Goal: Task Accomplishment & Management: Manage account settings

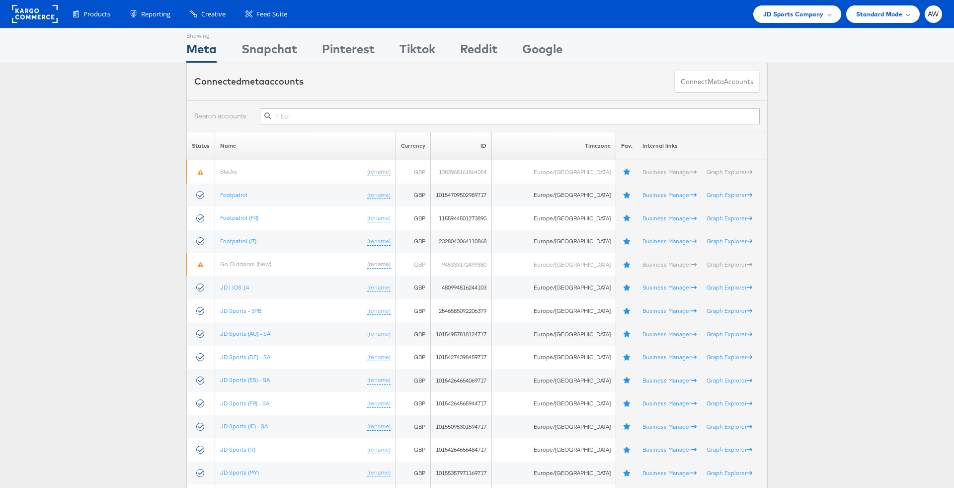
click at [342, 119] on input "text" at bounding box center [510, 116] width 500 height 16
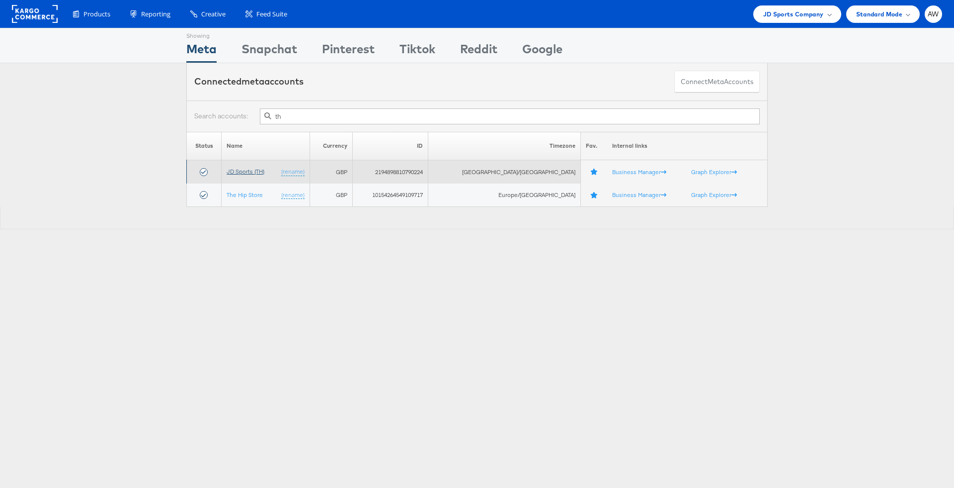
type input "th"
click at [246, 173] on link "JD Sports (TH)" at bounding box center [246, 171] width 38 height 7
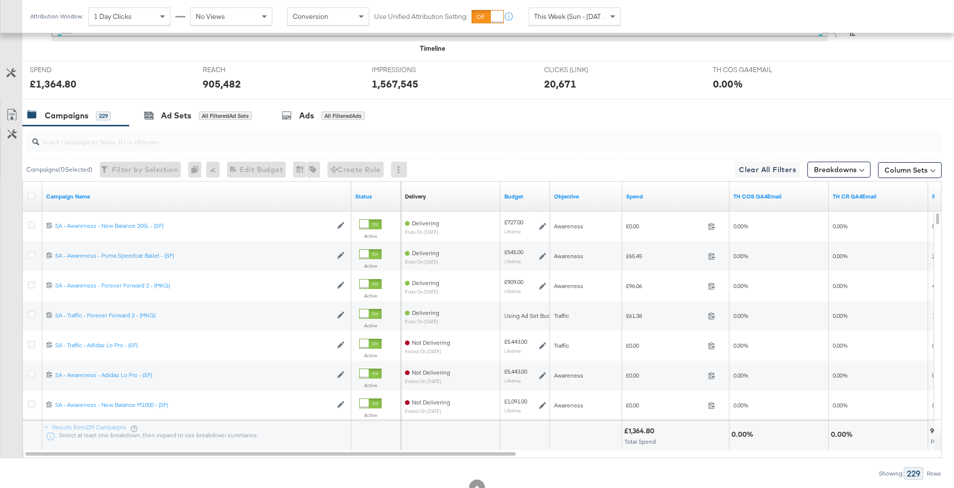
scroll to position [407, 0]
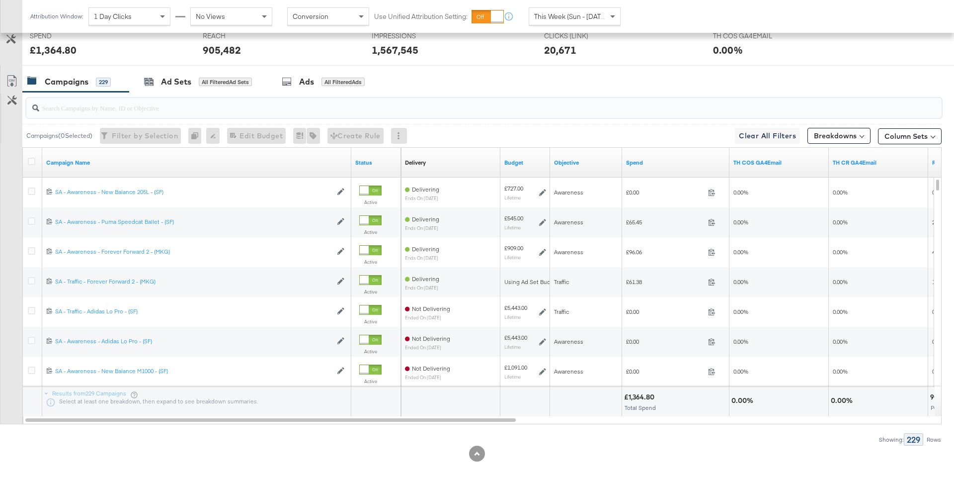
click at [170, 100] on input "search" at bounding box center [448, 103] width 819 height 19
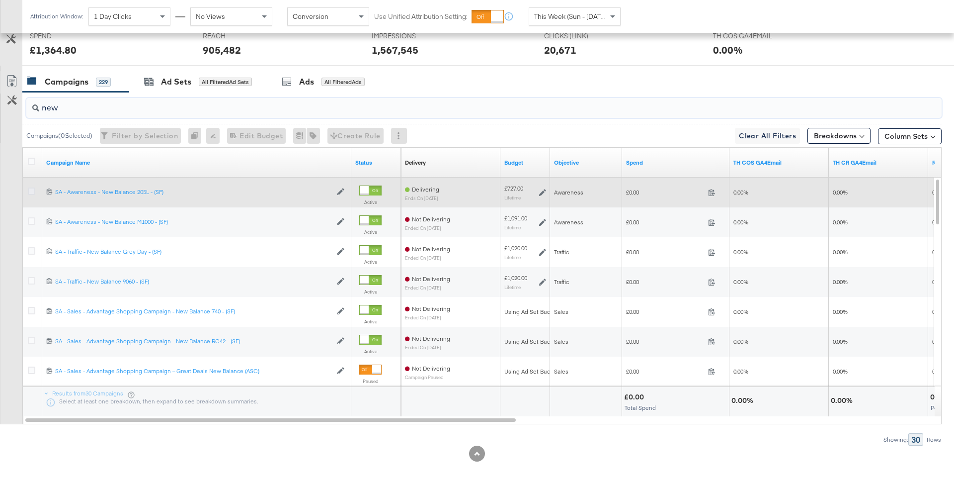
type input "new"
click at [29, 188] on icon at bounding box center [31, 190] width 7 height 7
click at [0, 0] on input "checkbox" at bounding box center [0, 0] width 0 height 0
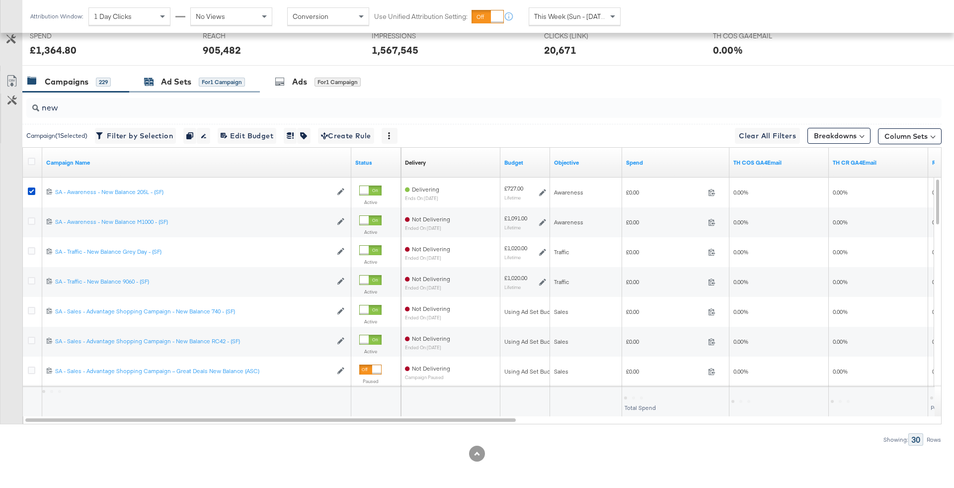
click at [183, 78] on div "Ad Sets" at bounding box center [176, 81] width 30 height 11
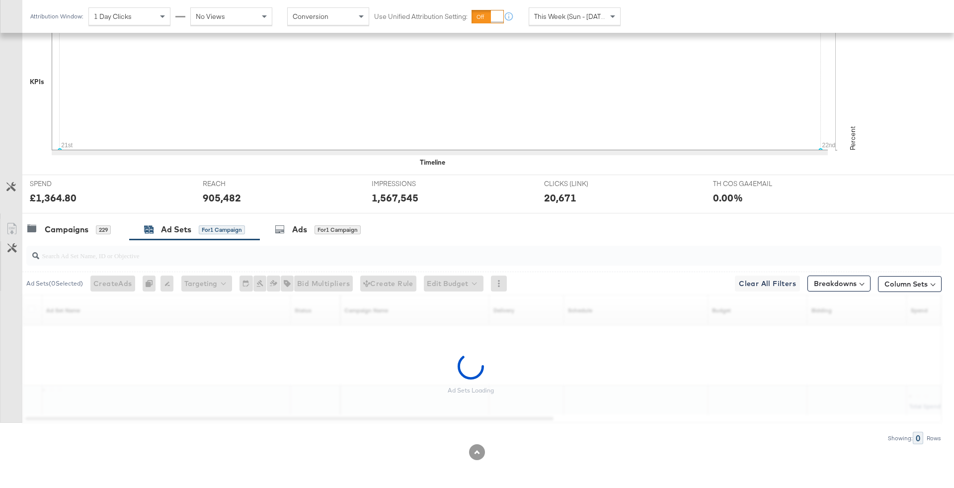
scroll to position [258, 0]
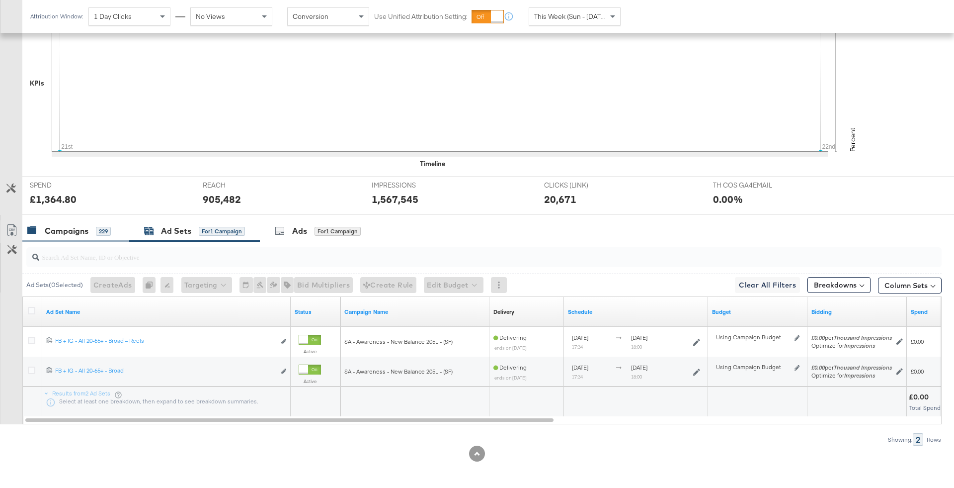
click at [98, 238] on div "Campaigns 229" at bounding box center [75, 230] width 107 height 21
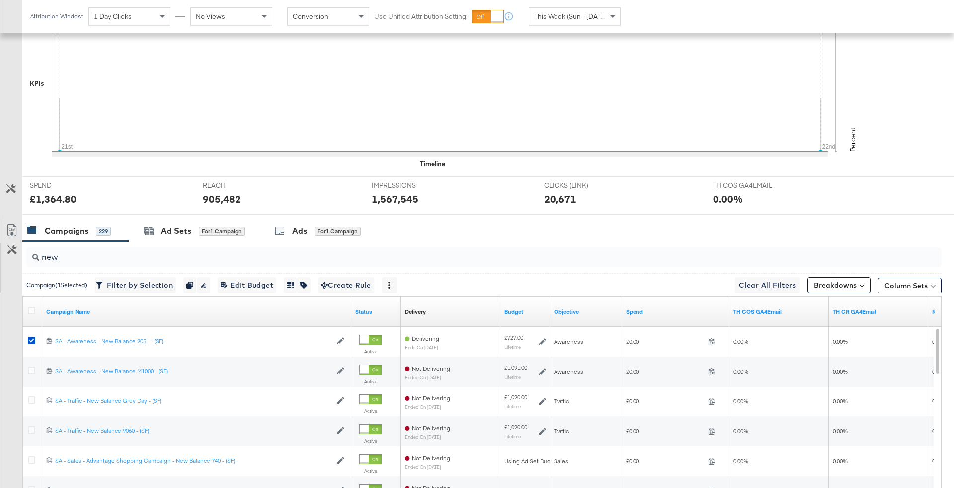
scroll to position [407, 0]
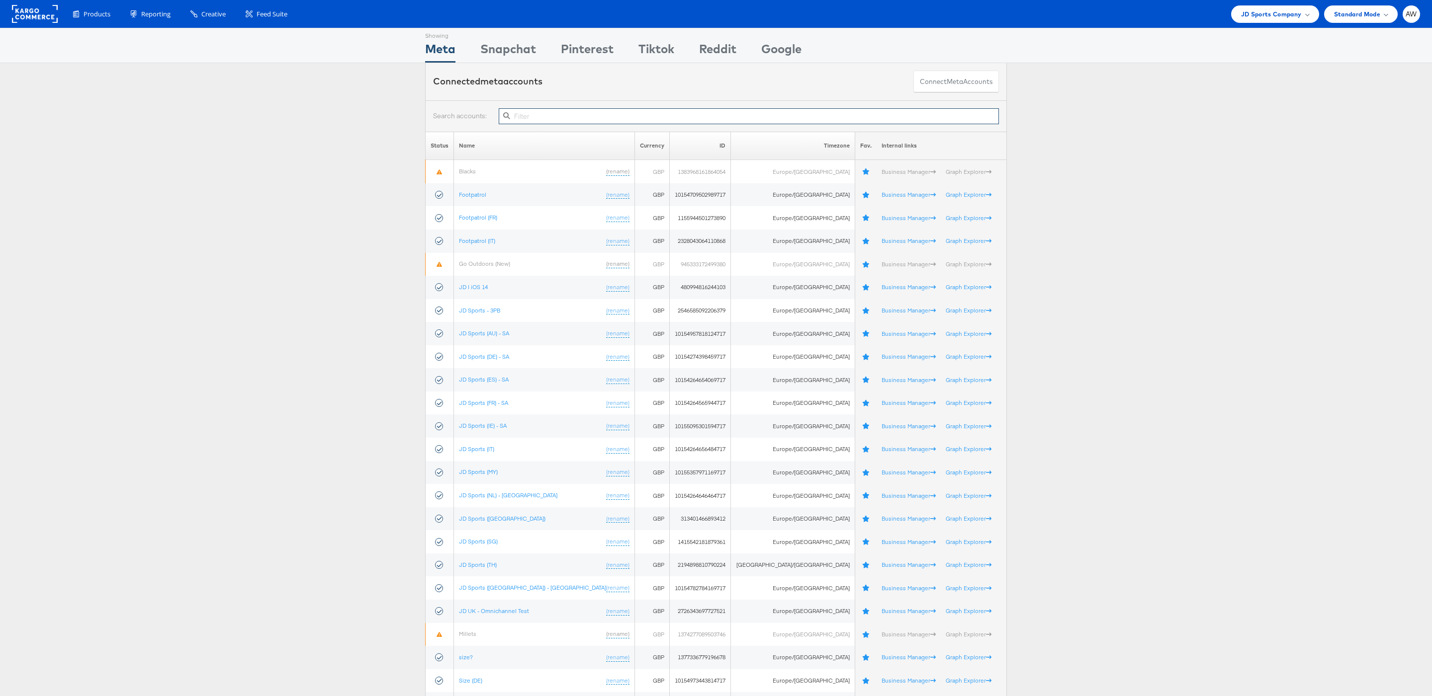
click at [667, 119] on input "text" at bounding box center [749, 116] width 500 height 16
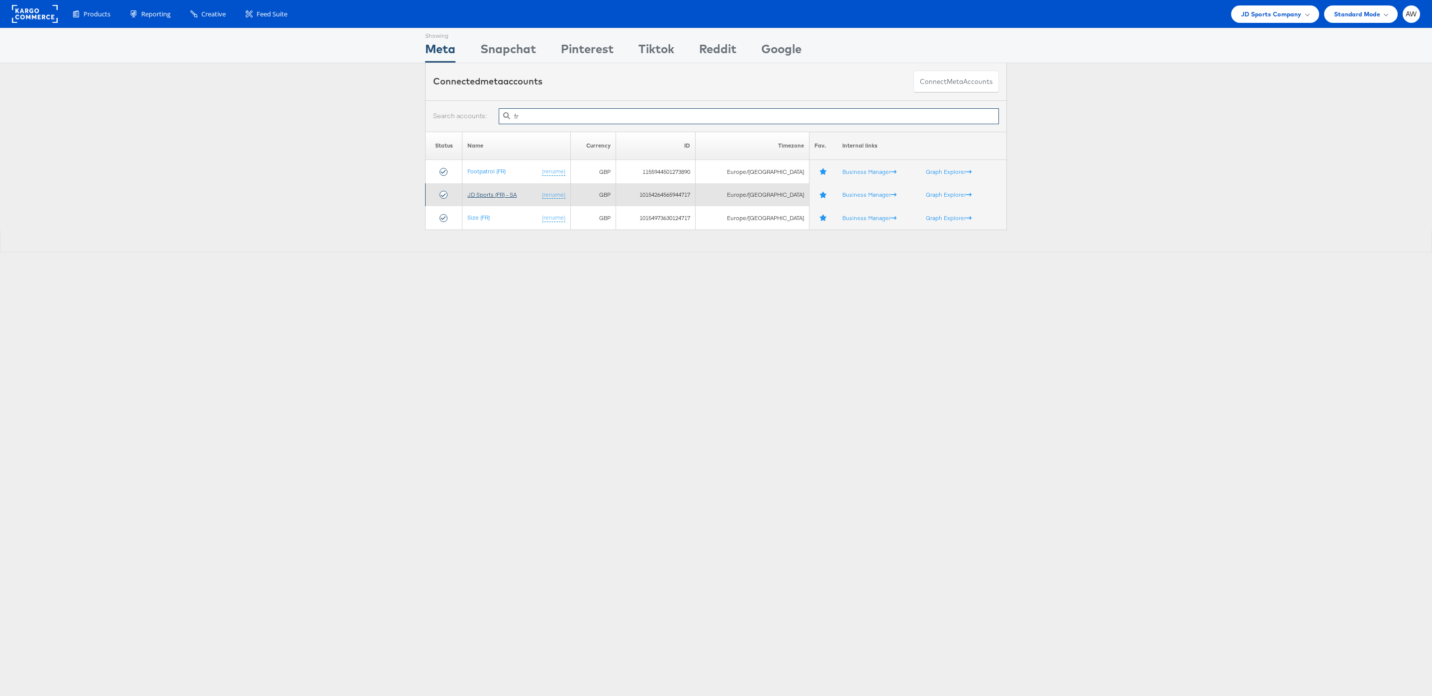
type input "fr"
click at [496, 196] on link "JD Sports (FR) - SA" at bounding box center [491, 194] width 49 height 7
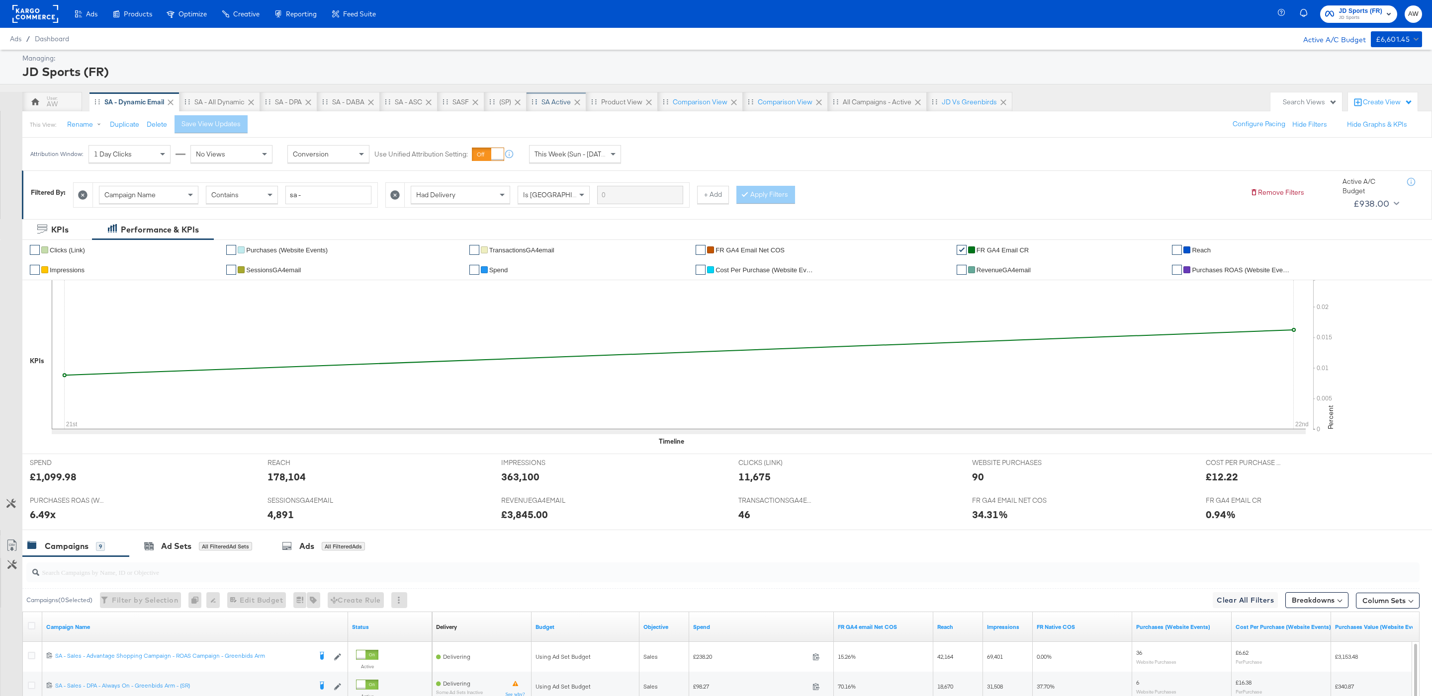
click at [547, 98] on div "SA Active" at bounding box center [555, 101] width 29 height 9
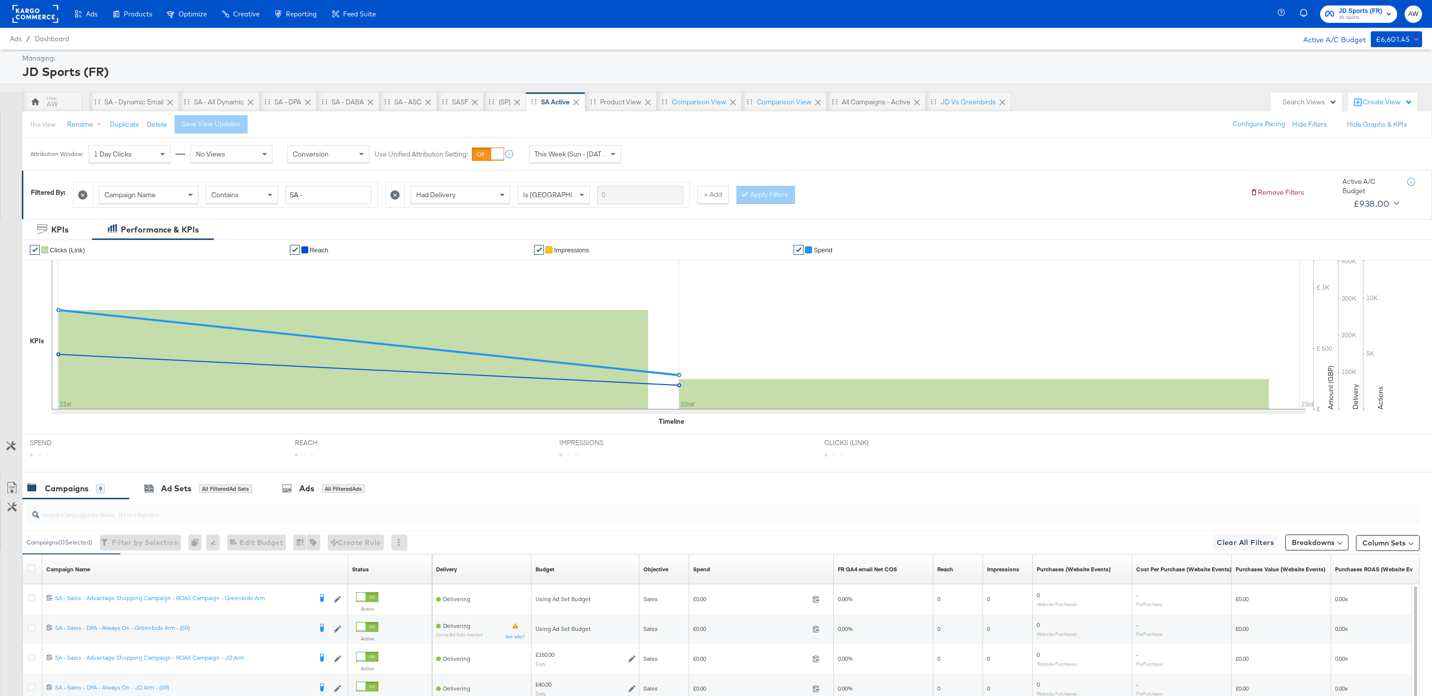
click at [579, 150] on span "This Week (Sun - [DATE])" at bounding box center [571, 154] width 75 height 9
click at [579, 156] on span "This Week (Sun - [DATE])" at bounding box center [571, 154] width 75 height 9
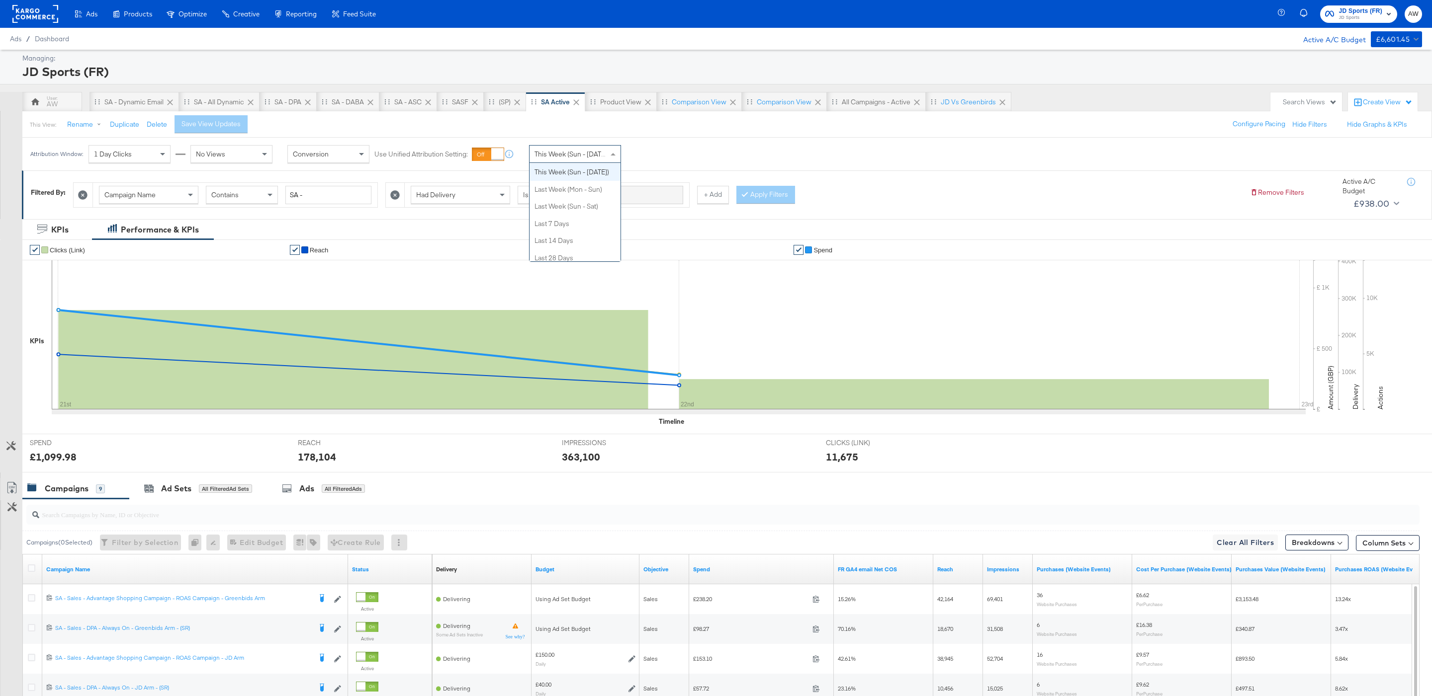
click at [579, 156] on span "This Week (Sun - [DATE])" at bounding box center [571, 154] width 75 height 9
click at [644, 150] on label "Start:" at bounding box center [648, 151] width 16 height 6
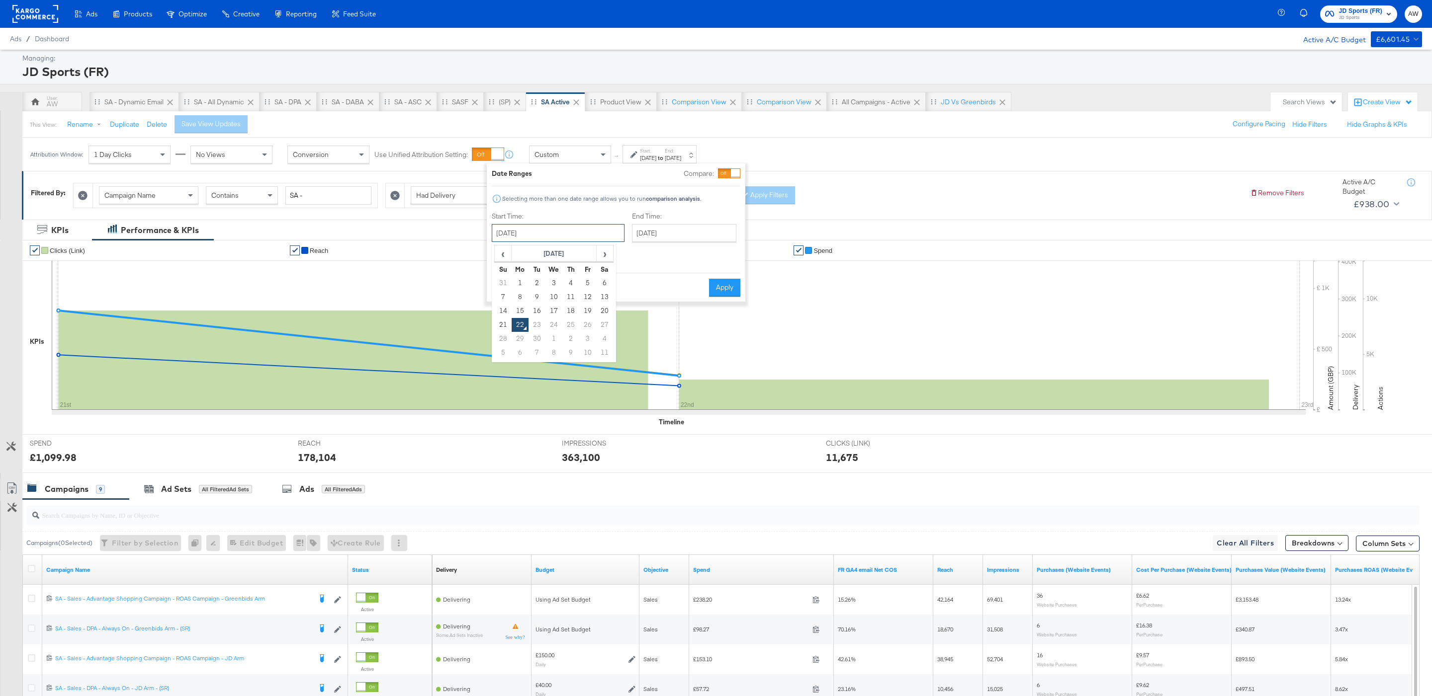
click at [560, 239] on input "September 22nd 2025" at bounding box center [558, 233] width 133 height 18
click at [517, 284] on td "1" at bounding box center [520, 283] width 17 height 14
type input "September 1st 2025"
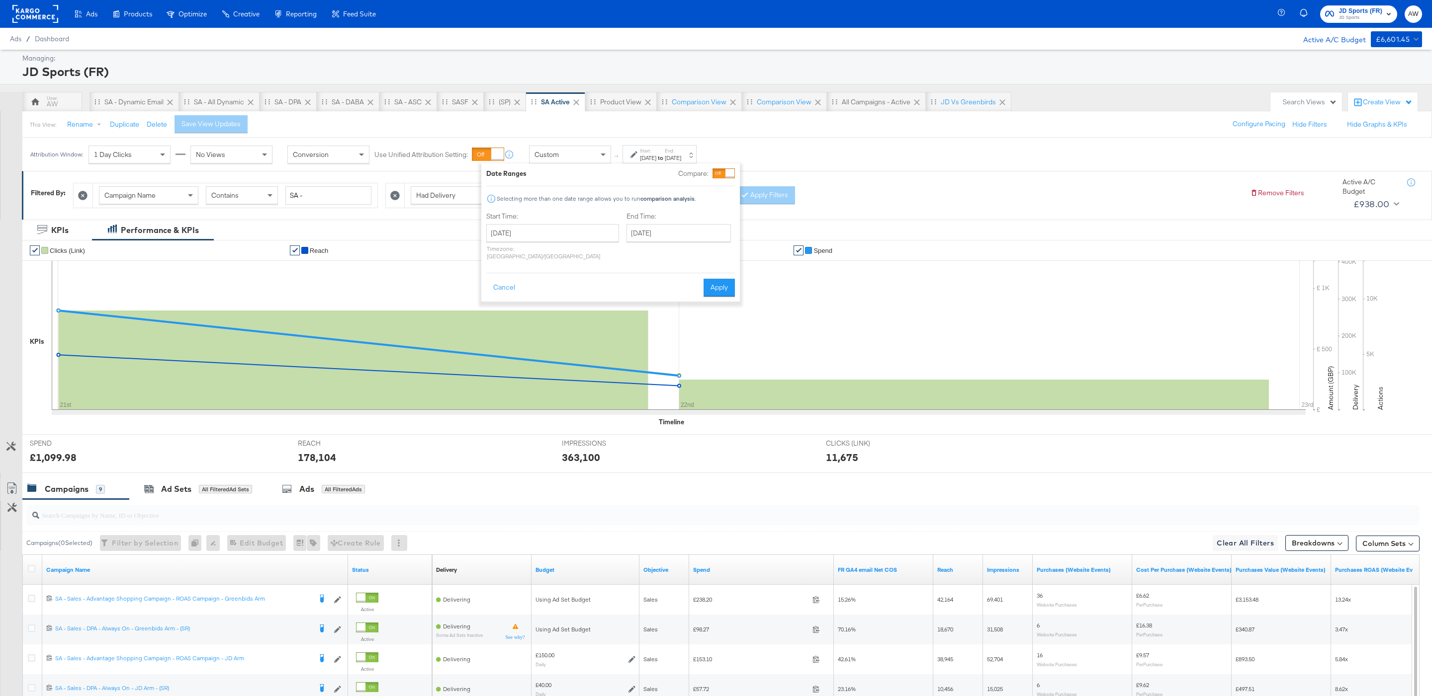
click at [644, 247] on div "End Time: September 22nd 2025 ‹ September 2025 › Su Mo Tu We Th Fr Sa 31 1 2 3 …" at bounding box center [680, 238] width 108 height 53
click at [641, 241] on input "September 22nd 2025" at bounding box center [678, 233] width 104 height 18
click at [629, 337] on td "28" at bounding box center [637, 339] width 17 height 14
click at [638, 230] on input "September 28th 2025" at bounding box center [677, 233] width 104 height 18
click at [628, 328] on td "21" at bounding box center [636, 325] width 17 height 14
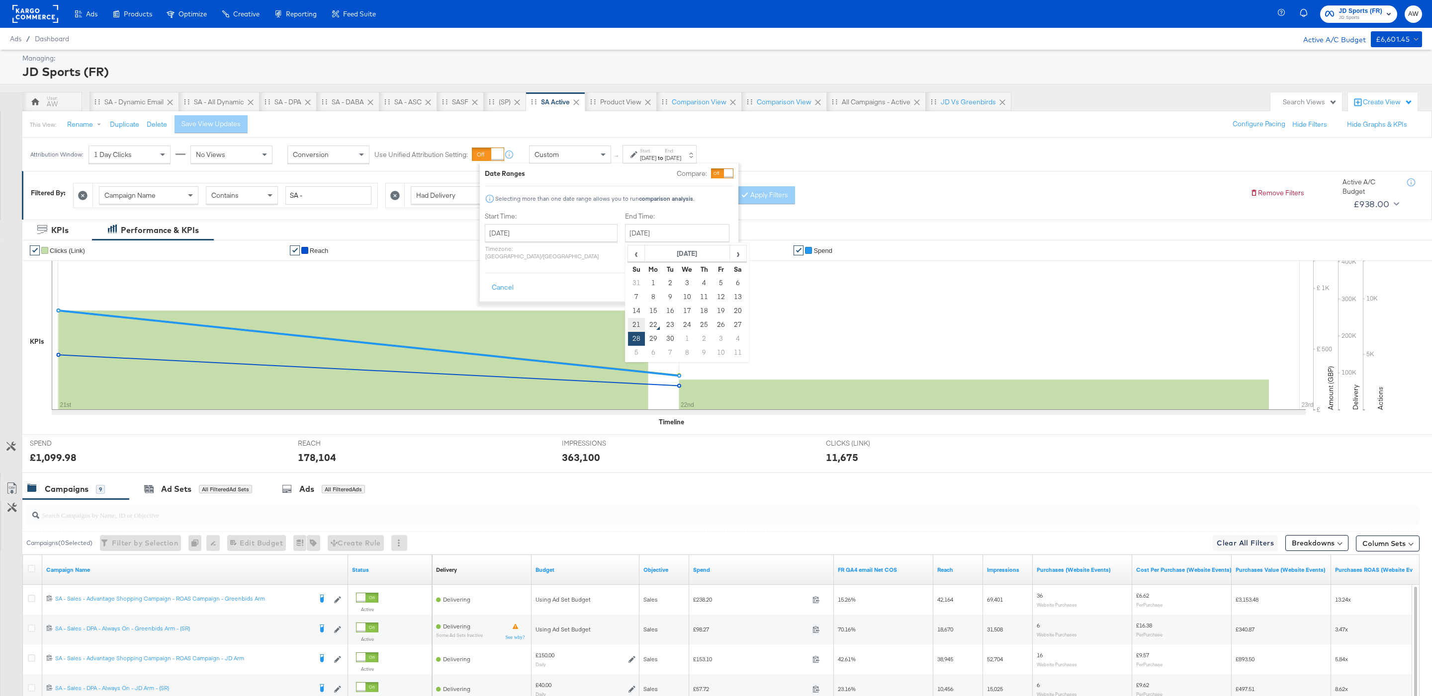
type input "September 21st 2025"
click at [719, 284] on button "Apply" at bounding box center [716, 288] width 31 height 18
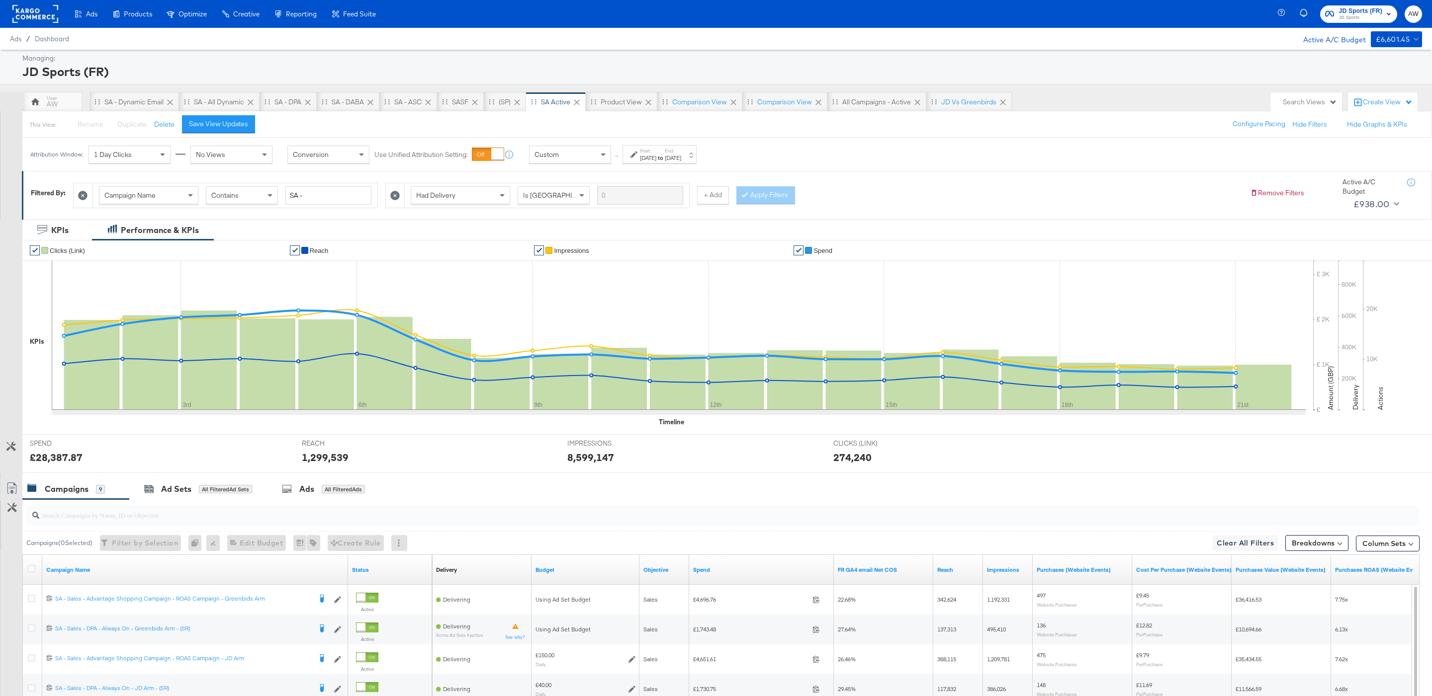
click at [860, 182] on div "Campaign Name Contains SA - Had Delivery Is Greater Than + Add Apply Filters" at bounding box center [657, 193] width 1169 height 30
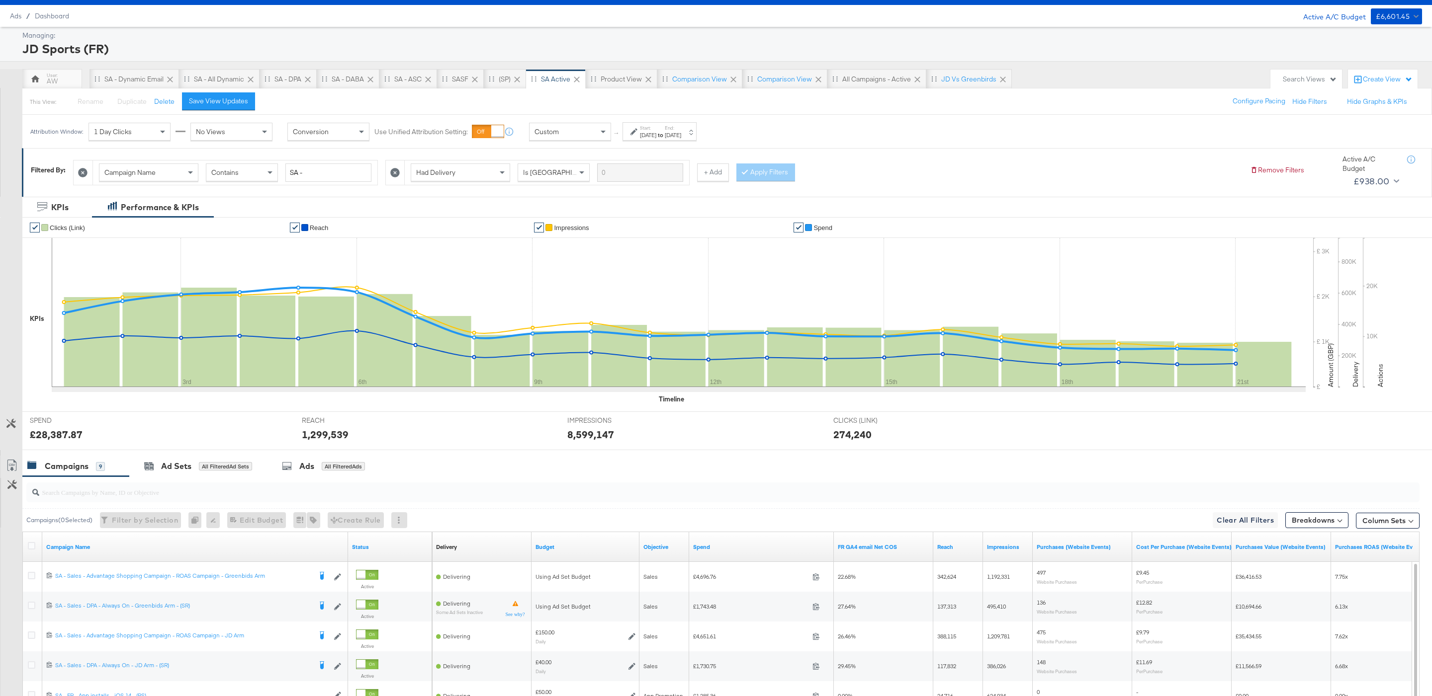
scroll to position [24, 0]
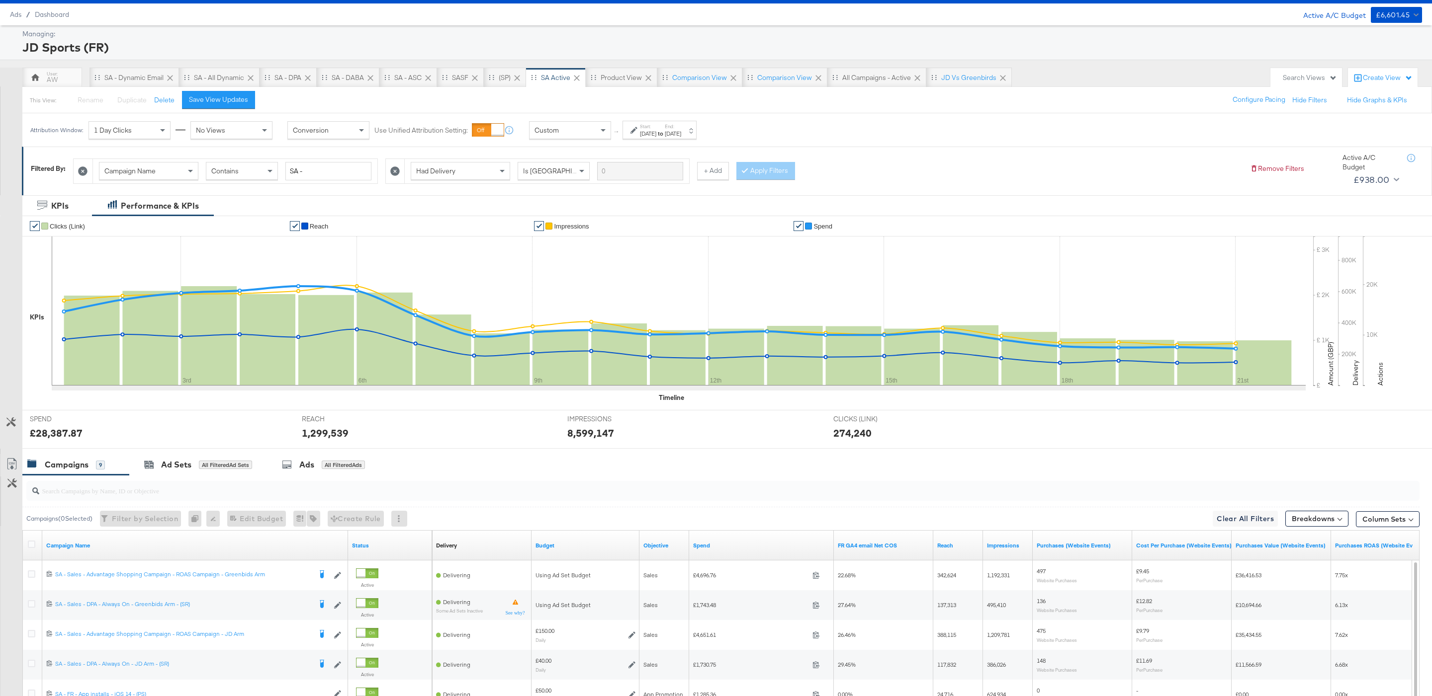
click at [1109, 54] on div "JD Sports (FR)" at bounding box center [720, 47] width 1397 height 17
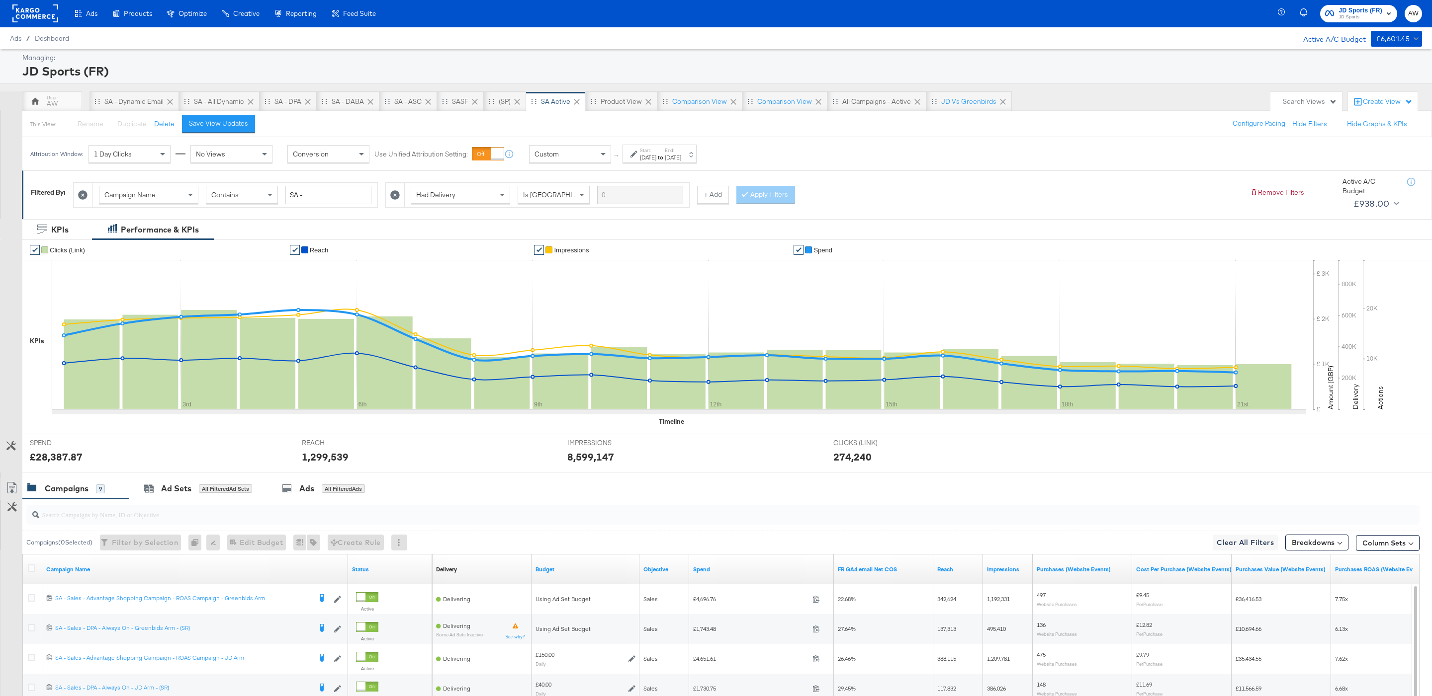
scroll to position [0, 0]
click at [1344, 20] on span "JD Sports" at bounding box center [1361, 18] width 44 height 8
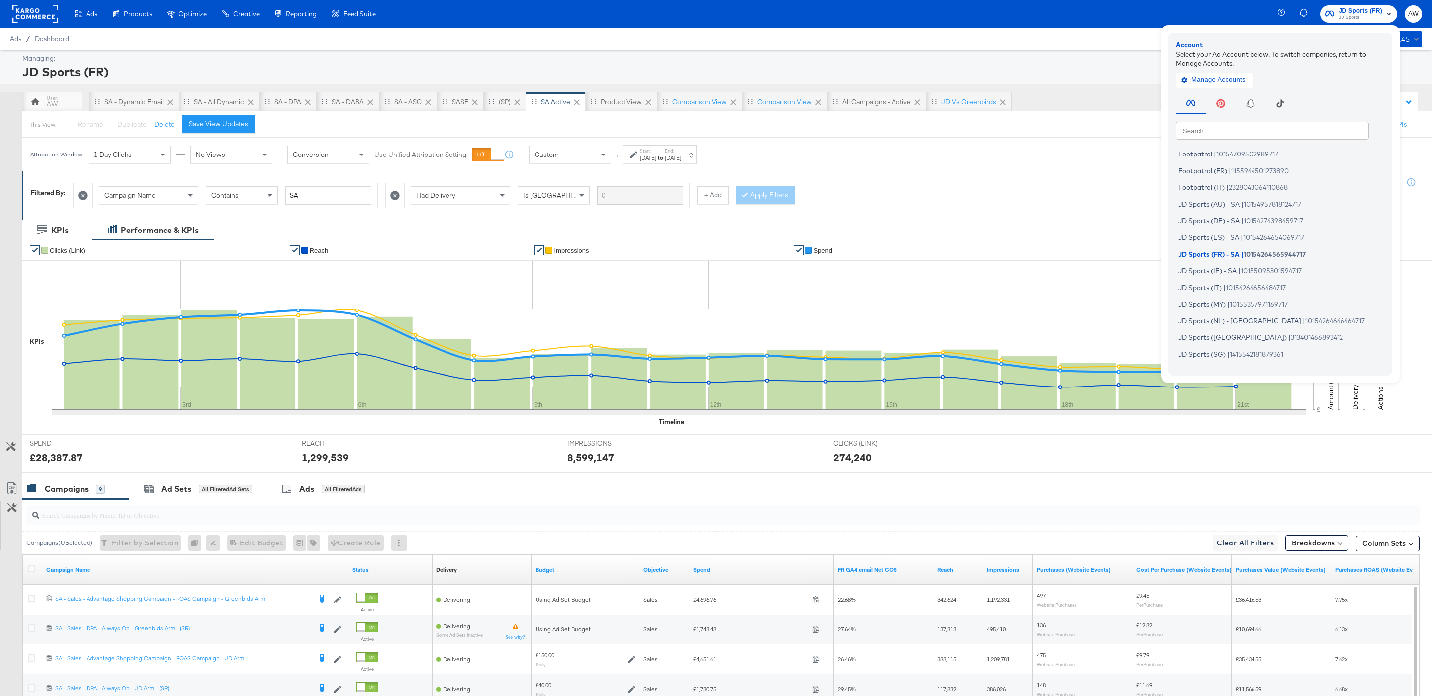
click at [1290, 117] on div "Search Search Footpatrol | 10154709502989717 Footpatrol (FR) | 1155944501273890…" at bounding box center [1283, 229] width 214 height 278
click at [1290, 125] on input "text" at bounding box center [1272, 130] width 193 height 18
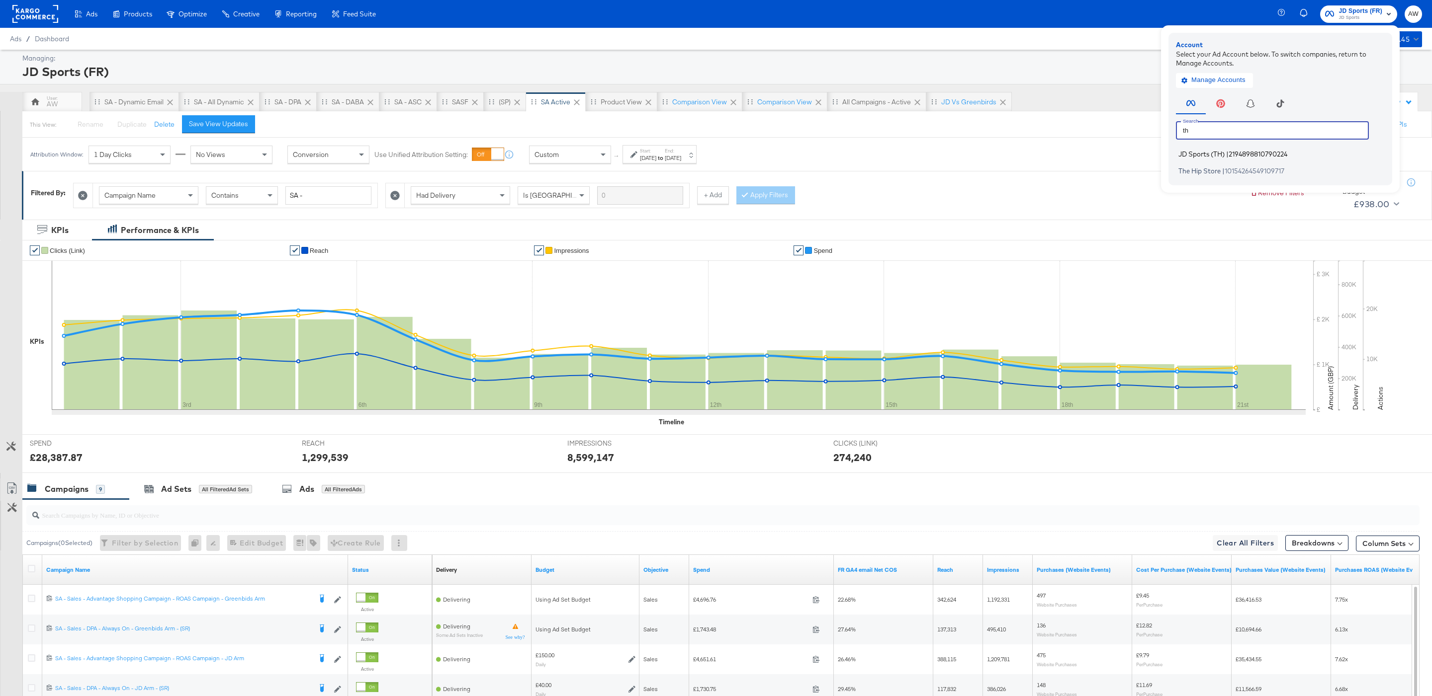
type input "th"
click at [1279, 153] on span "2194898810790224" at bounding box center [1257, 154] width 59 height 8
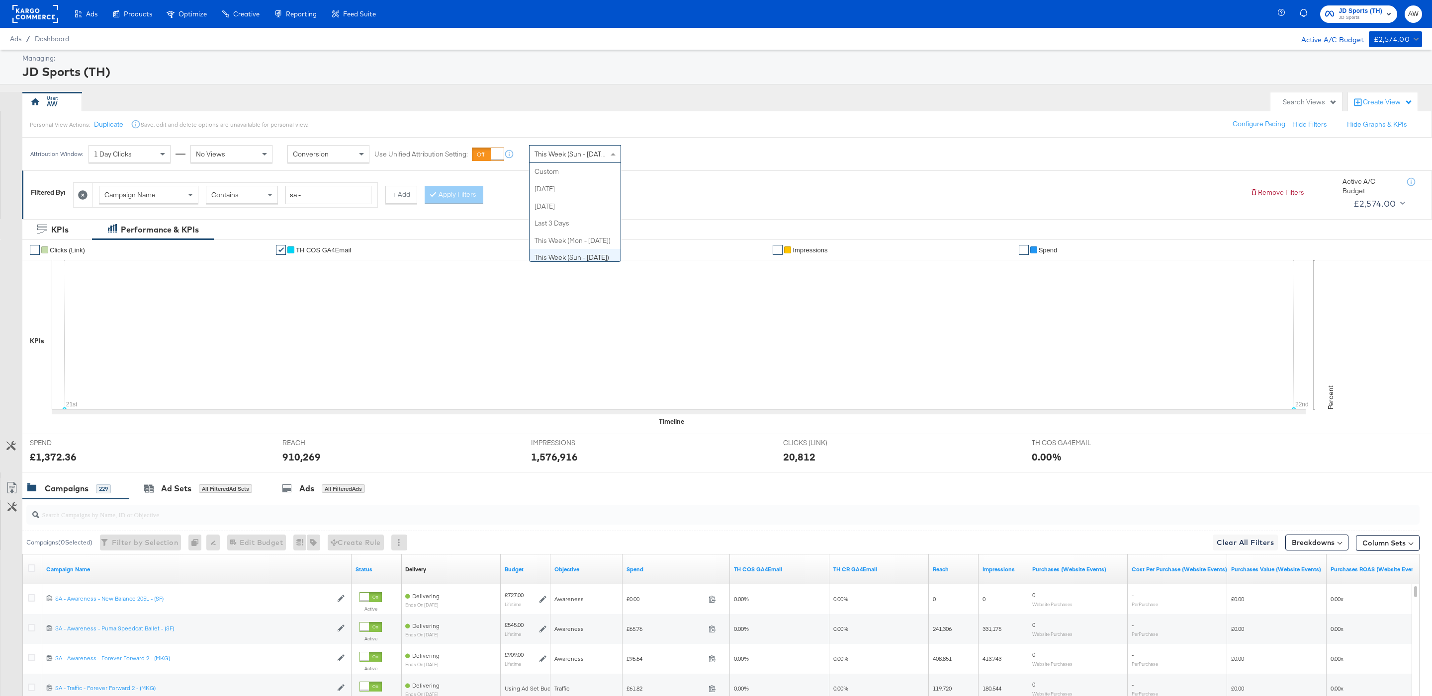
click at [532, 153] on div "This Week (Sun - [DATE])" at bounding box center [574, 154] width 91 height 17
click at [651, 165] on div "Attribution Window: 1 Day Clicks No Views Conversion Use Unified Attribution Se…" at bounding box center [365, 154] width 687 height 33
click at [650, 162] on div "Sep 22nd 2025" at bounding box center [648, 158] width 16 height 8
click at [570, 231] on input "September 22nd 2025" at bounding box center [558, 233] width 133 height 18
click at [516, 284] on td "1" at bounding box center [520, 283] width 17 height 14
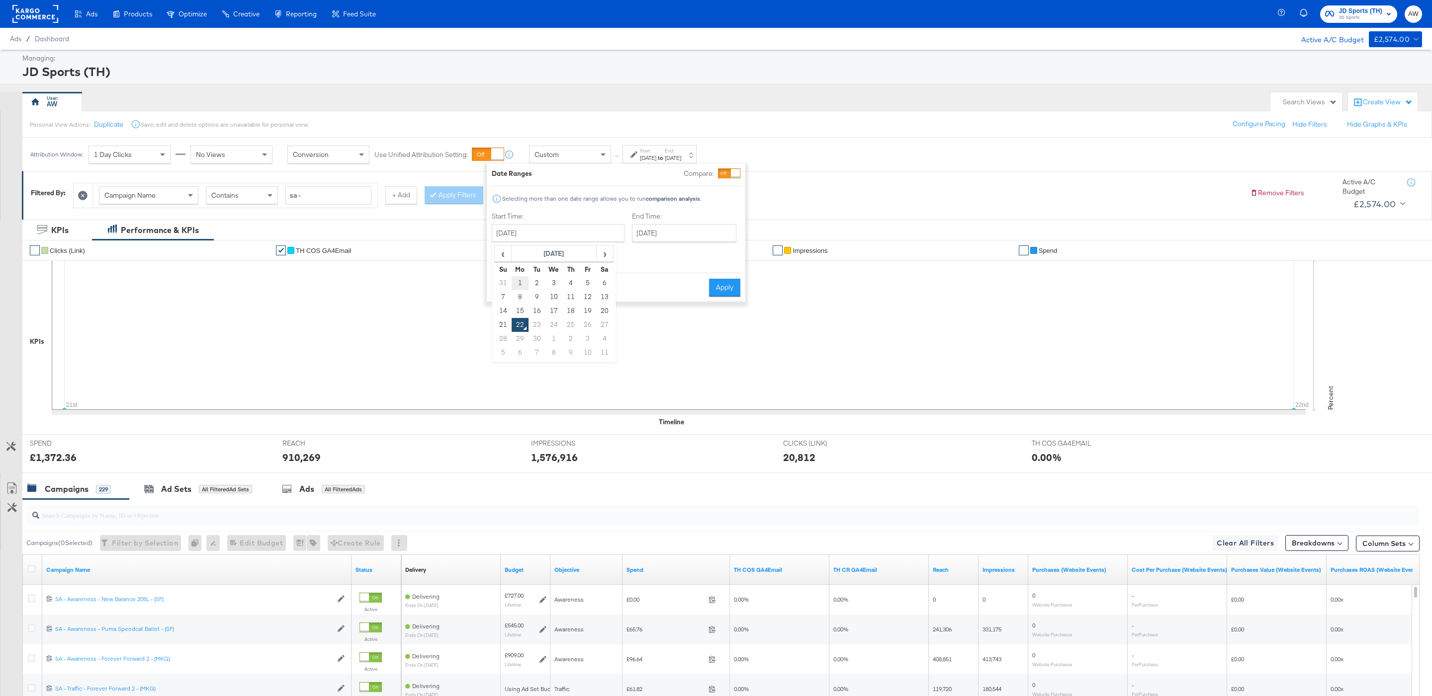
type input "September 1st 2025"
click at [637, 237] on input "September 22nd 2025" at bounding box center [678, 233] width 104 height 18
click at [629, 329] on td "21" at bounding box center [637, 325] width 17 height 14
type input "September 21st 2025"
click at [723, 279] on button "Apply" at bounding box center [716, 288] width 31 height 18
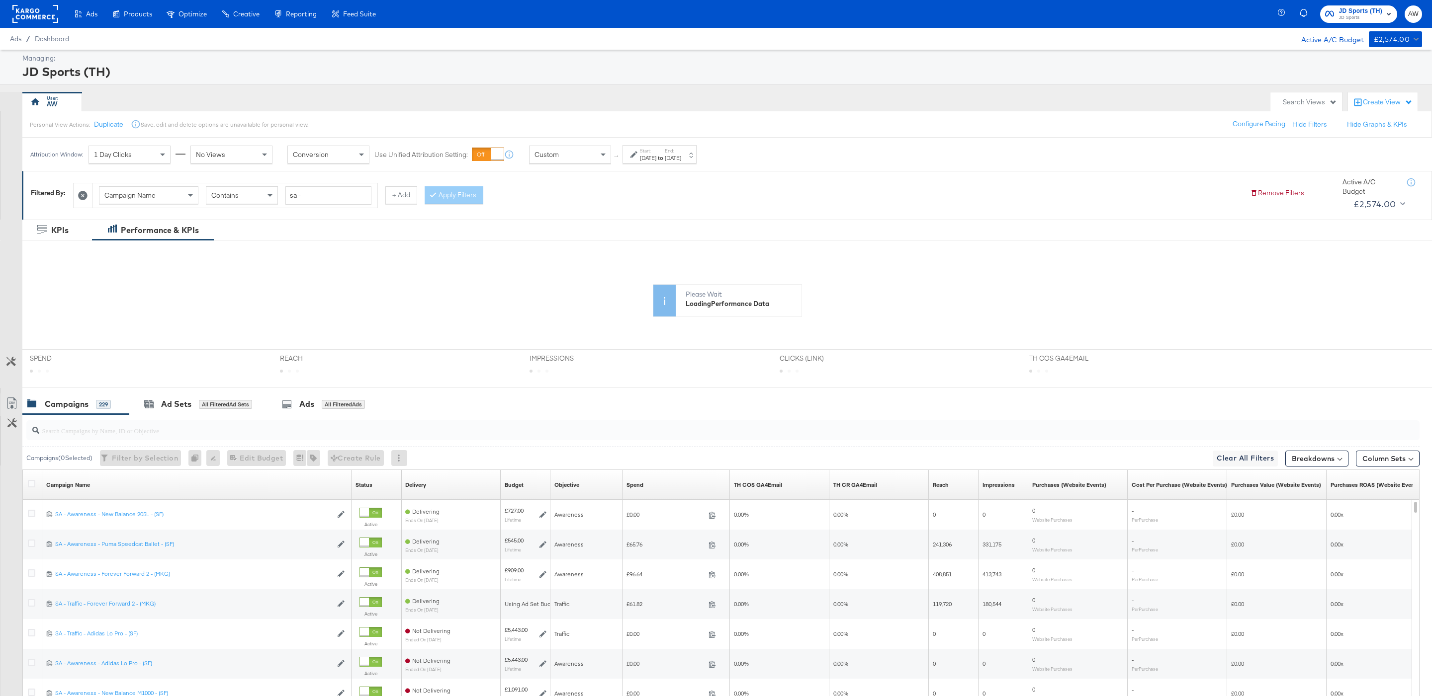
click at [713, 282] on icon at bounding box center [726, 308] width 1409 height 60
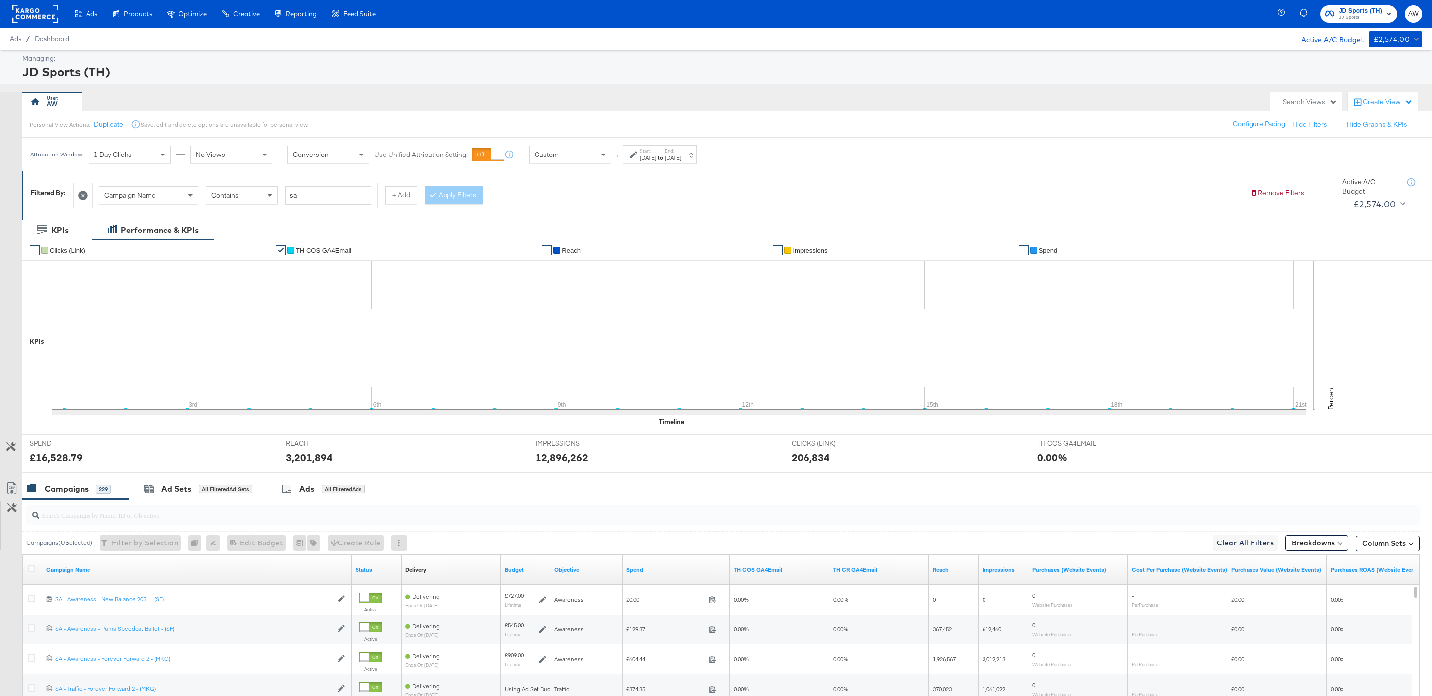
click at [1352, 10] on span "JD Sports (TH)" at bounding box center [1361, 11] width 44 height 10
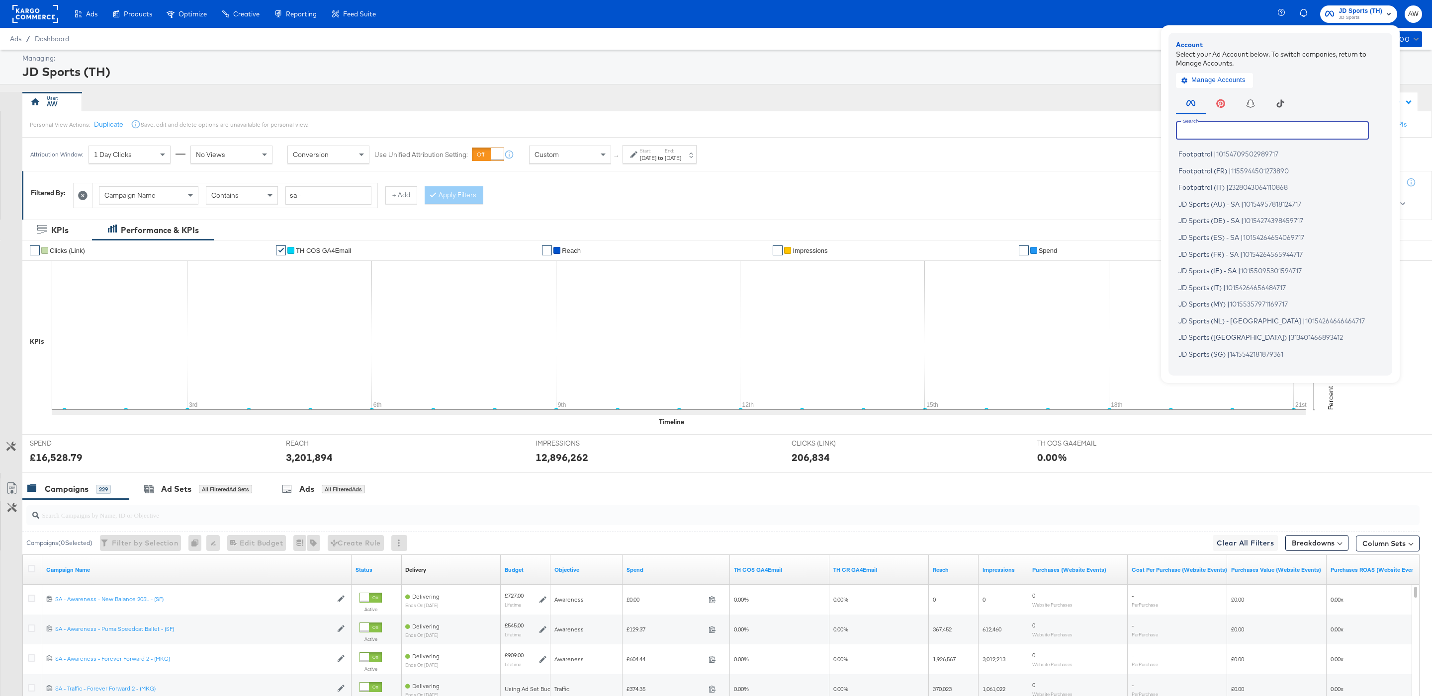
click at [1270, 139] on input "text" at bounding box center [1272, 130] width 193 height 18
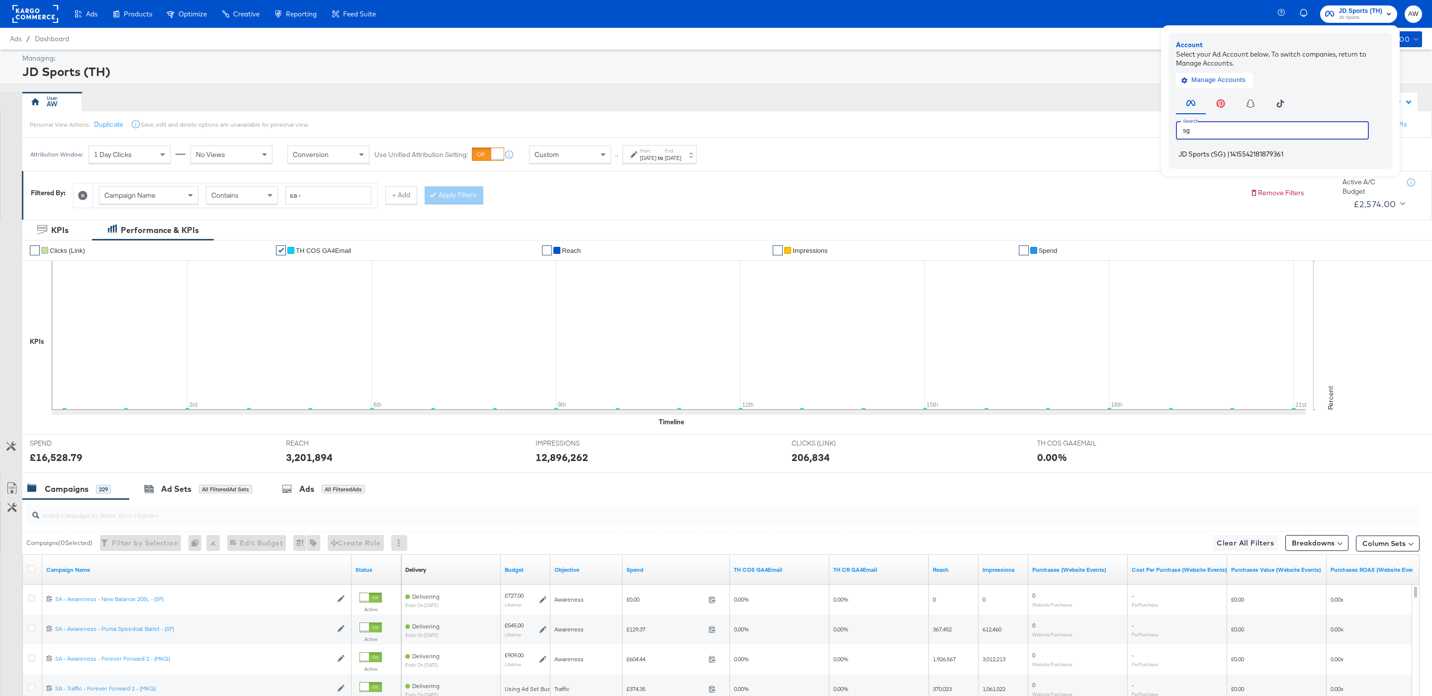
type input "sg"
click at [1246, 159] on li "JD Sports (SG) | 1415542181879361" at bounding box center [1283, 154] width 214 height 14
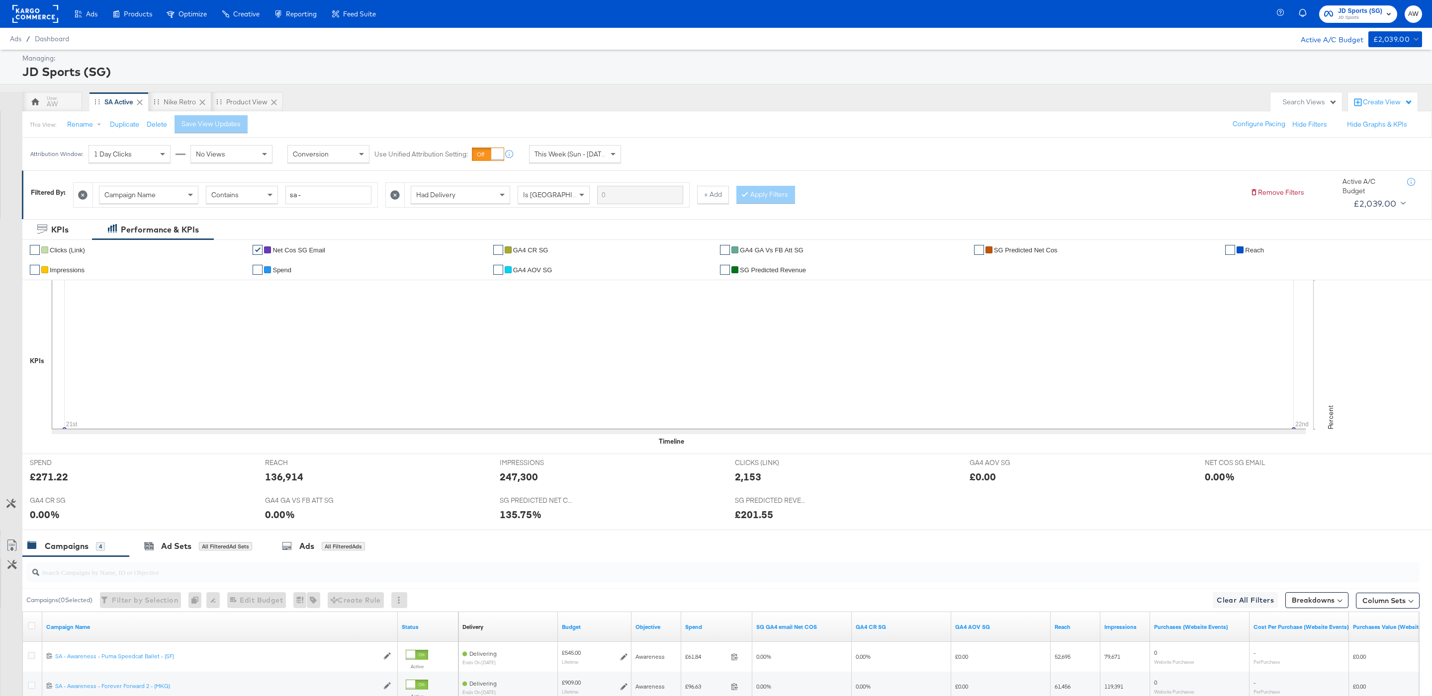
click at [555, 162] on div "This Week (Sun - [DATE])" at bounding box center [574, 154] width 91 height 17
click at [656, 157] on div "[DATE]" at bounding box center [648, 158] width 16 height 8
click at [550, 241] on input "[DATE]" at bounding box center [558, 233] width 133 height 18
click at [522, 285] on td "1" at bounding box center [520, 283] width 17 height 14
type input "[DATE]"
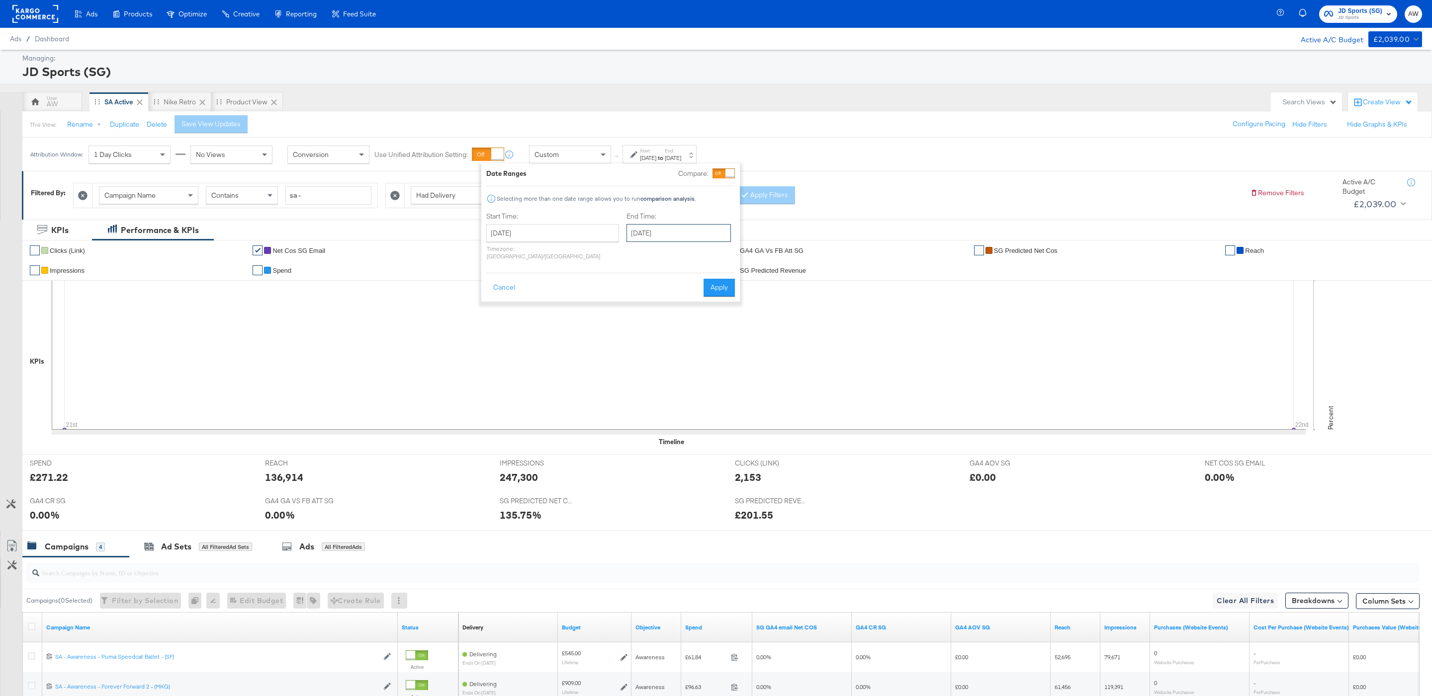
click at [672, 224] on input "[DATE]" at bounding box center [678, 233] width 104 height 18
click at [629, 320] on td "21" at bounding box center [637, 325] width 17 height 14
type input "[DATE]"
click at [717, 281] on button "Apply" at bounding box center [716, 288] width 31 height 18
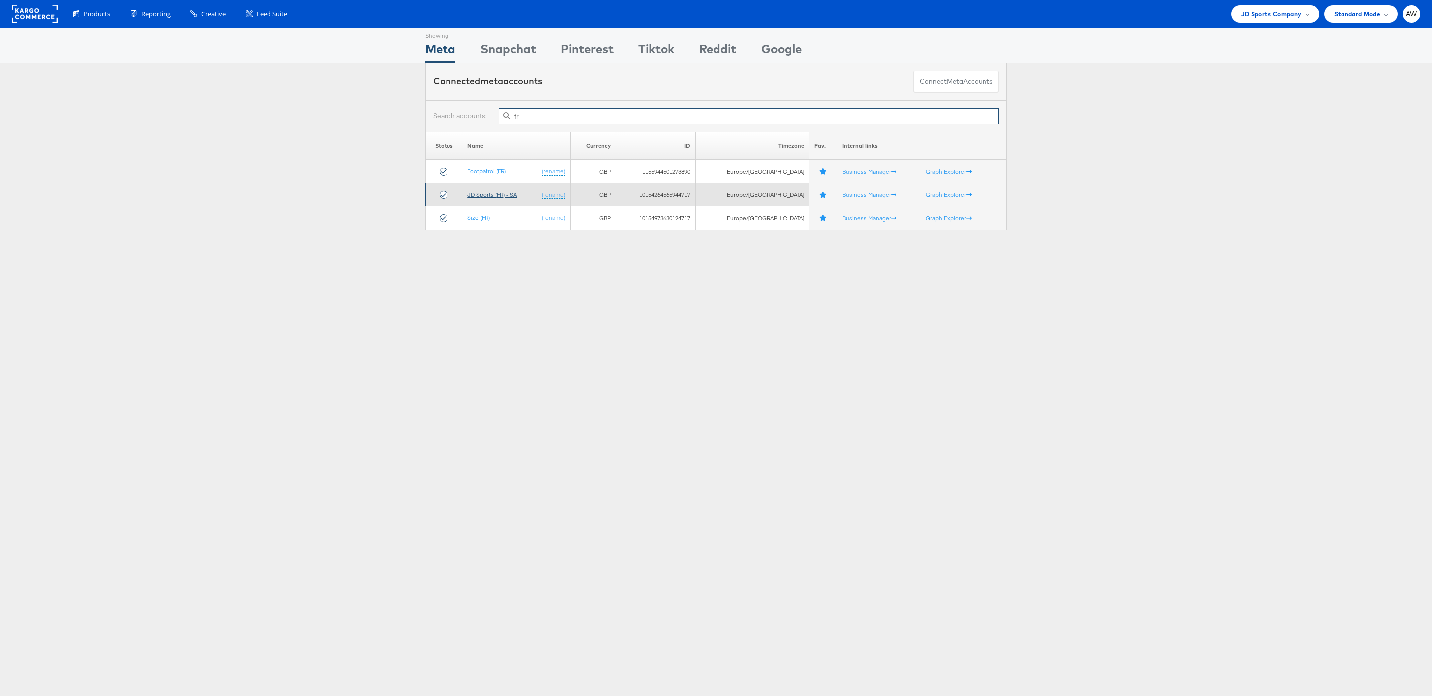
type input "fr"
click at [500, 194] on link "JD Sports (FR) - SA" at bounding box center [491, 194] width 49 height 7
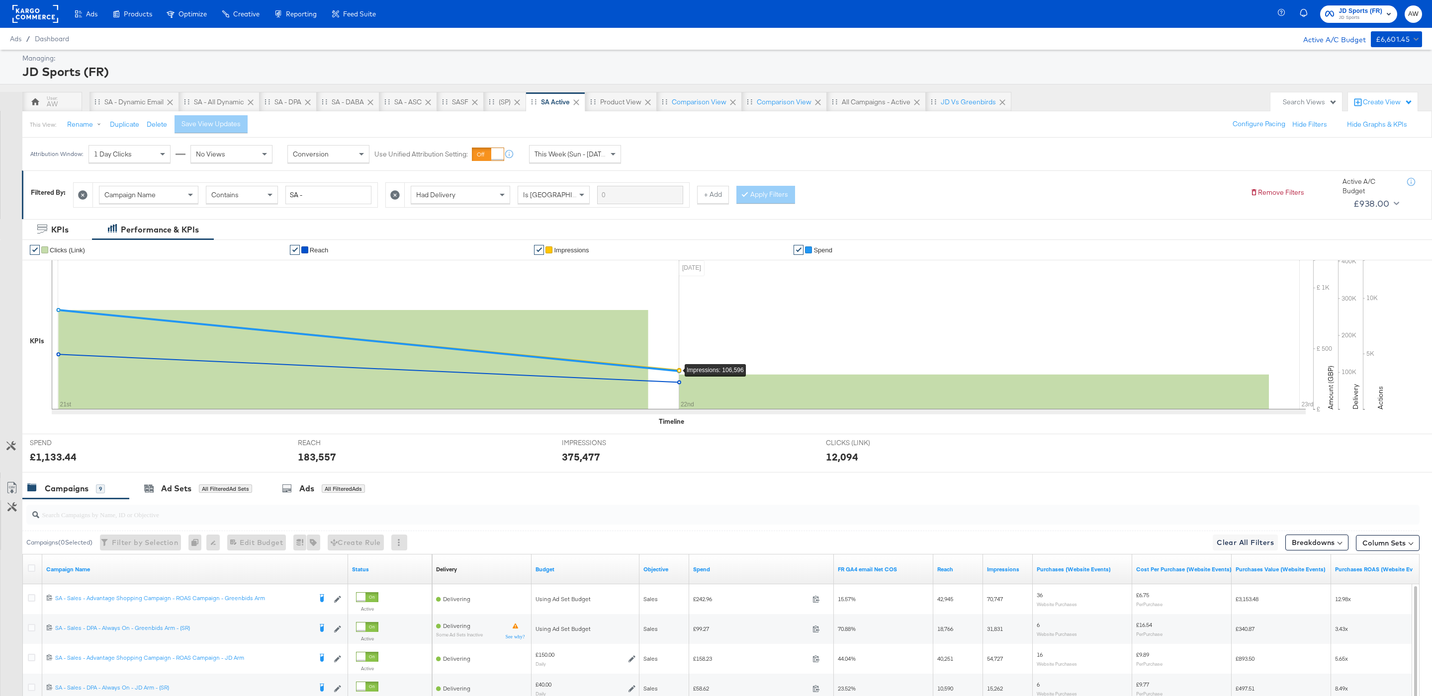
scroll to position [203, 0]
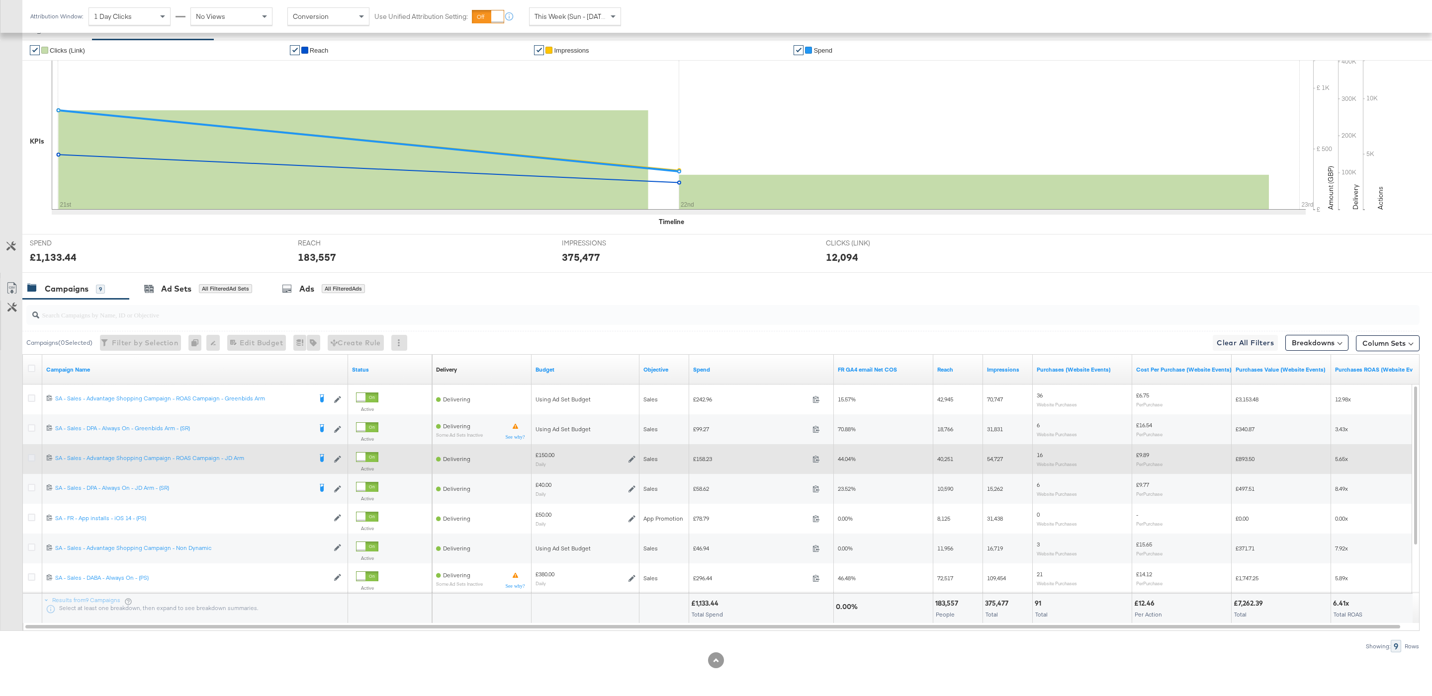
click at [32, 460] on icon at bounding box center [31, 457] width 7 height 7
click at [0, 0] on input "checkbox" at bounding box center [0, 0] width 0 height 0
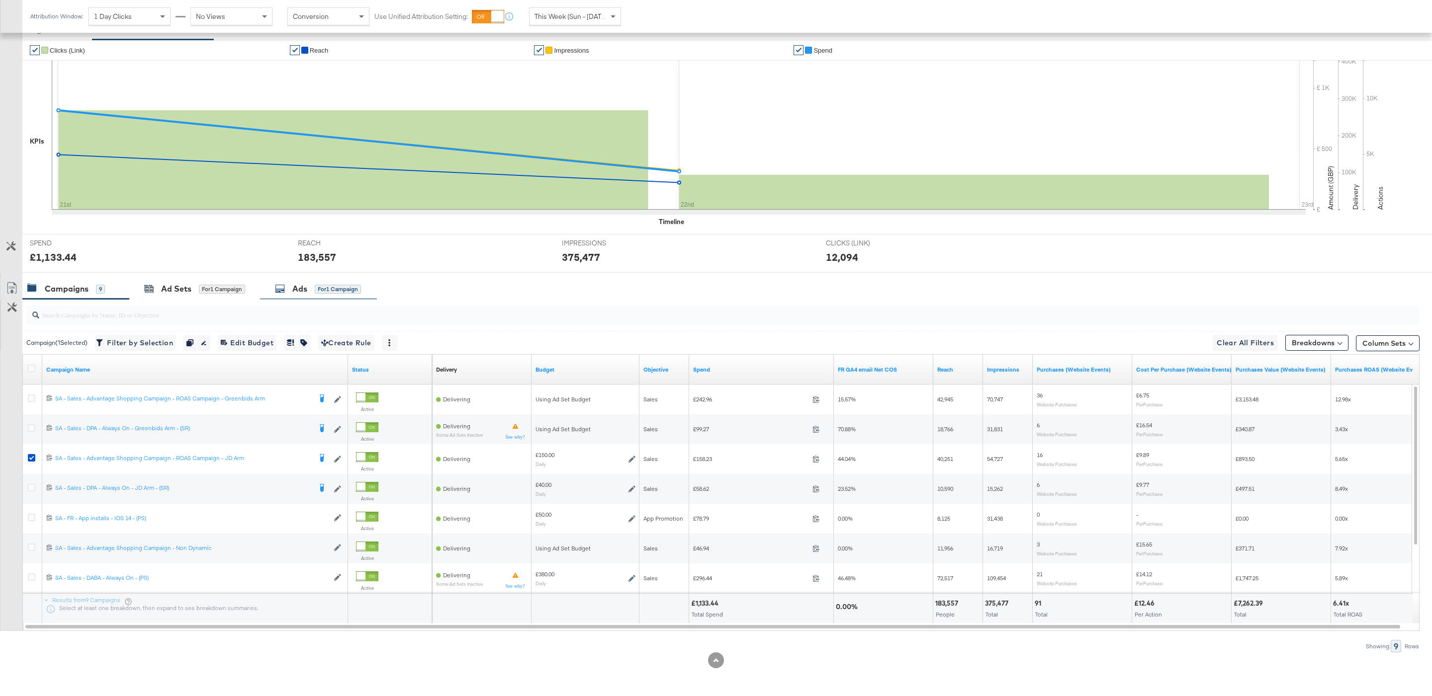
click at [335, 295] on div "Ads for 1 Campaign" at bounding box center [318, 288] width 117 height 21
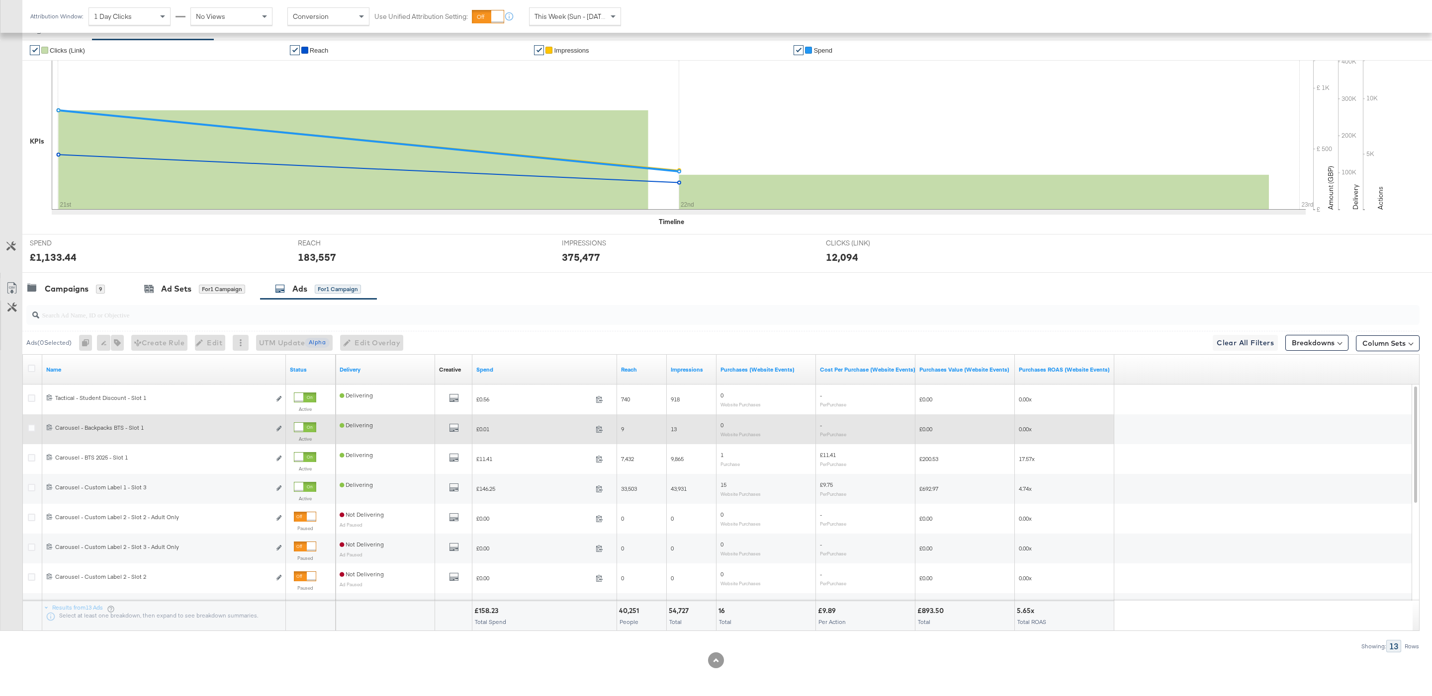
click at [304, 421] on div "Active" at bounding box center [311, 435] width 42 height 32
click at [303, 427] on div at bounding box center [298, 427] width 9 height 9
click at [297, 427] on div at bounding box center [298, 427] width 9 height 9
click at [102, 298] on div "Campaigns 9" at bounding box center [75, 288] width 107 height 21
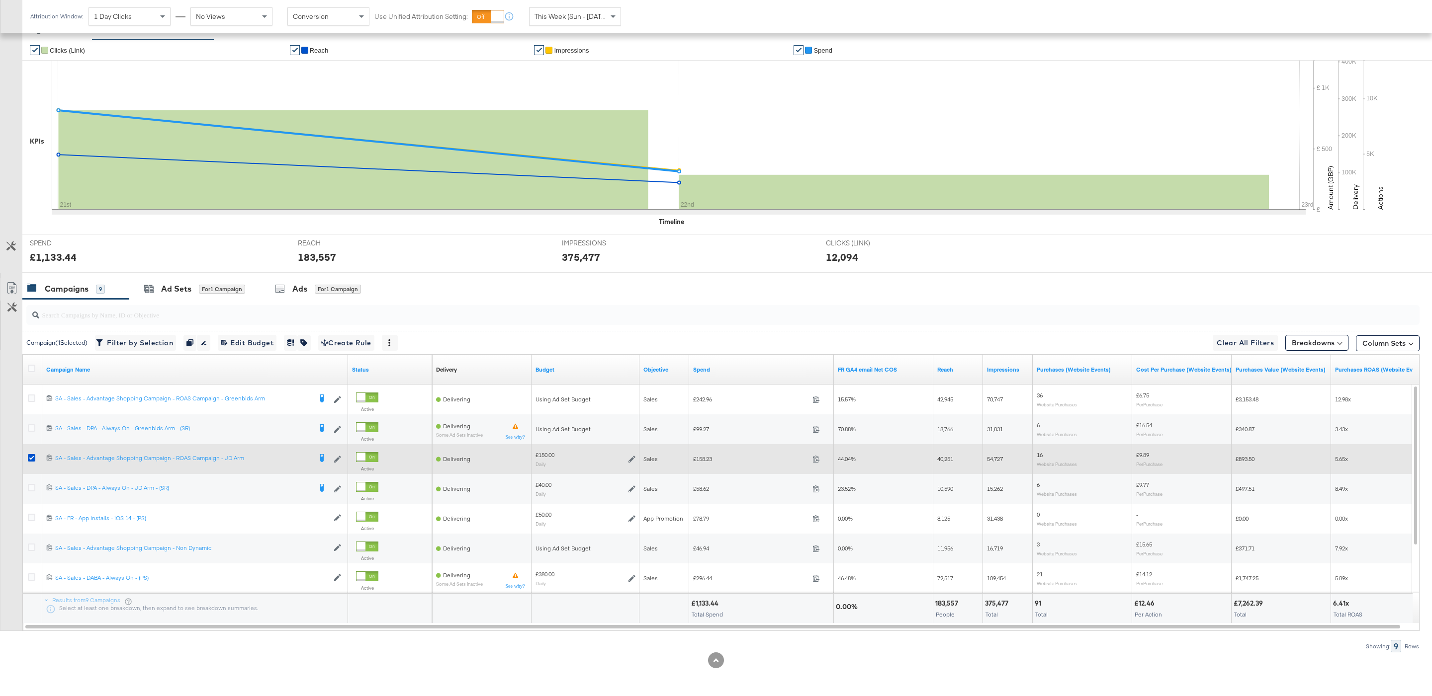
click at [31, 461] on div at bounding box center [33, 459] width 10 height 10
click at [31, 463] on div at bounding box center [33, 459] width 10 height 10
click at [31, 456] on icon at bounding box center [31, 457] width 7 height 7
click at [0, 0] on input "checkbox" at bounding box center [0, 0] width 0 height 0
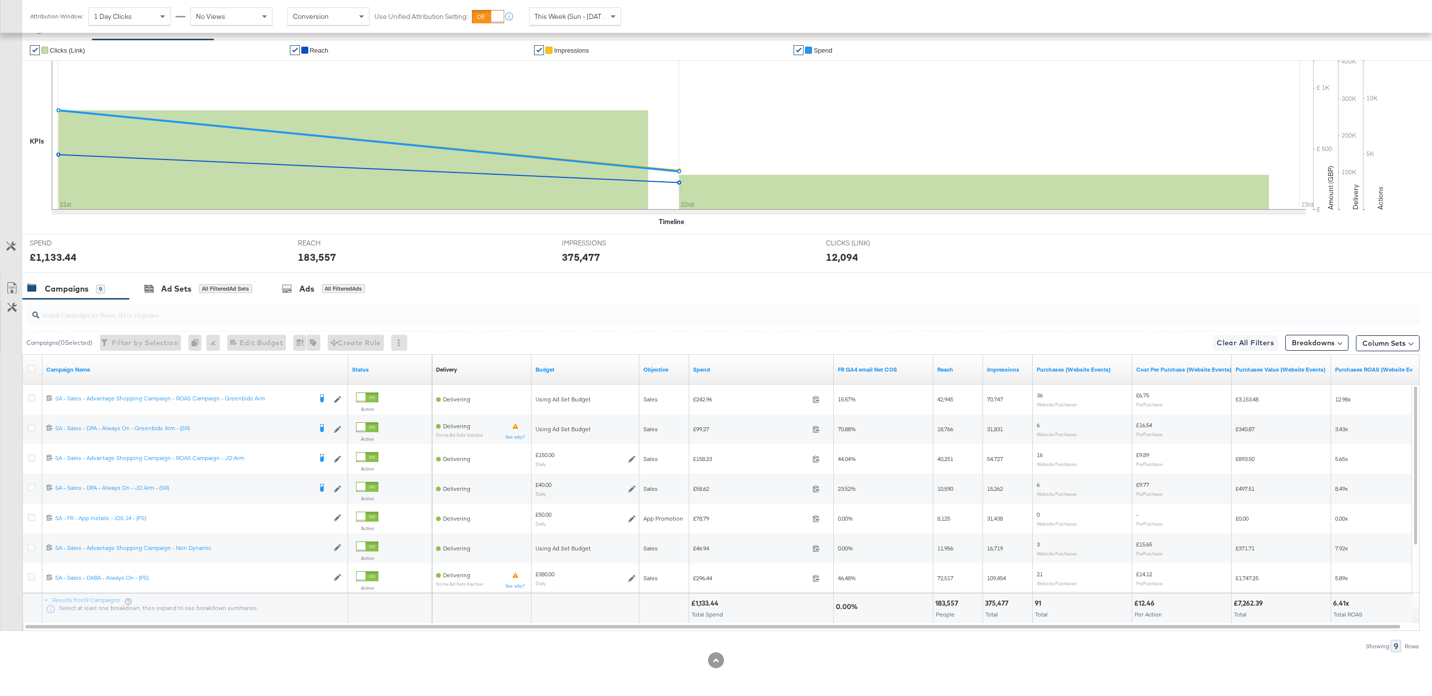
click at [31, 364] on div at bounding box center [33, 370] width 18 height 18
click at [31, 369] on icon at bounding box center [31, 368] width 7 height 7
click at [0, 0] on input "checkbox" at bounding box center [0, 0] width 0 height 0
click at [316, 287] on div "Ads for 9 Campaigns" at bounding box center [322, 288] width 89 height 11
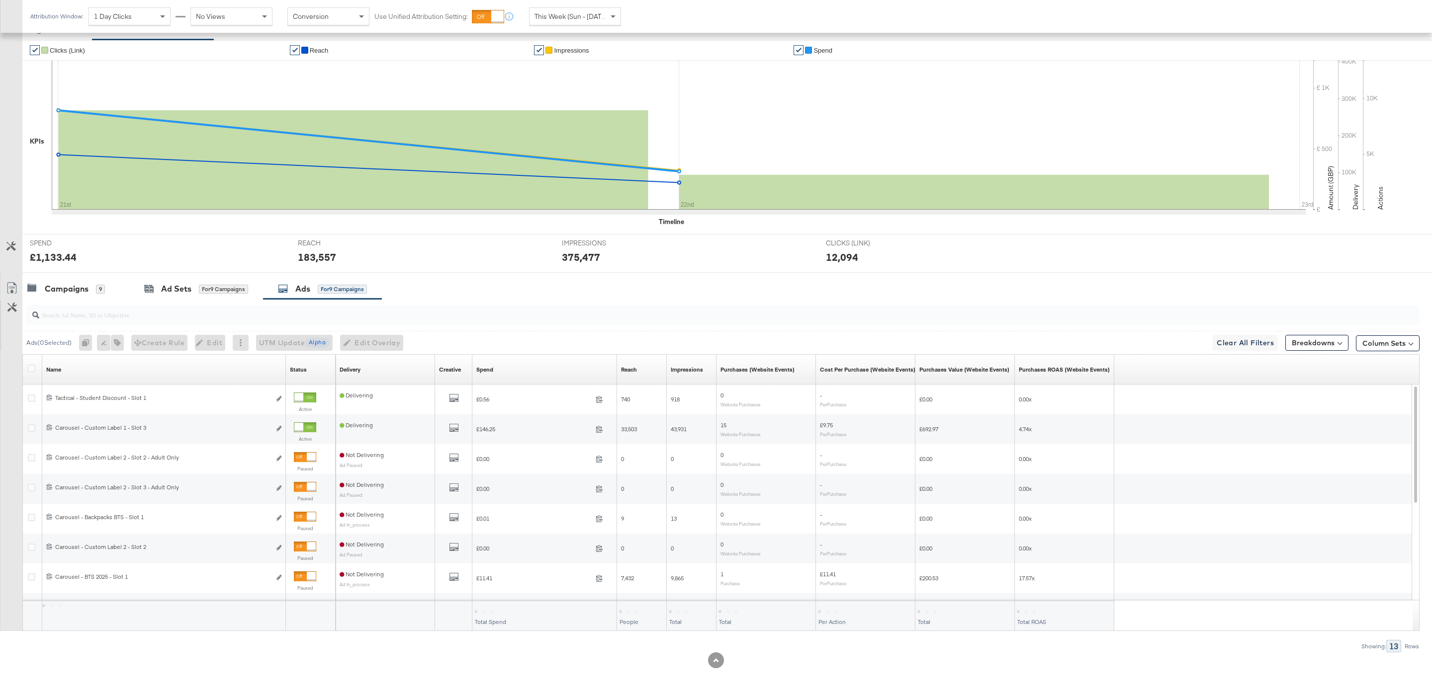
scroll to position [54, 0]
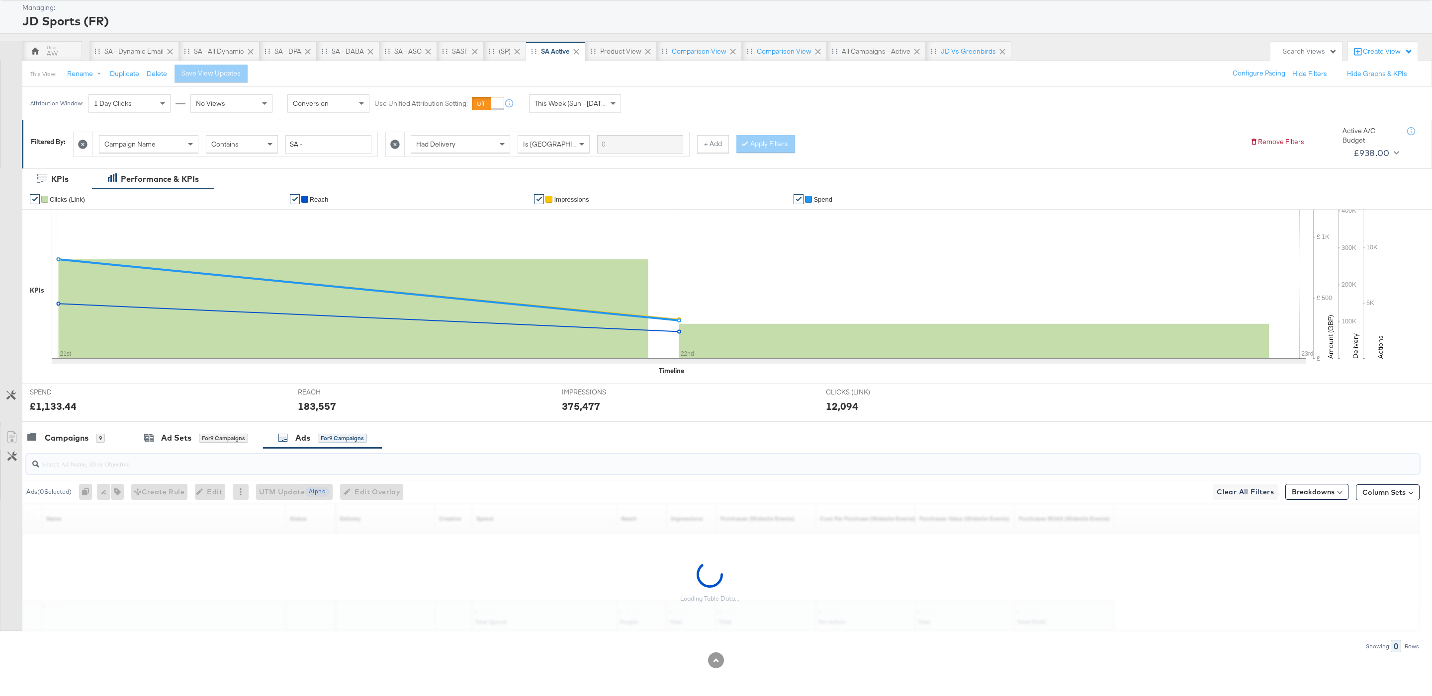
click at [313, 315] on div "KPIs Performance & KPIs Customize KPIs ✔ Clicks (Link) ✔ Reach ✔ Impressions ✔ …" at bounding box center [716, 433] width 1432 height 528
click at [308, 466] on input "search" at bounding box center [663, 459] width 1248 height 19
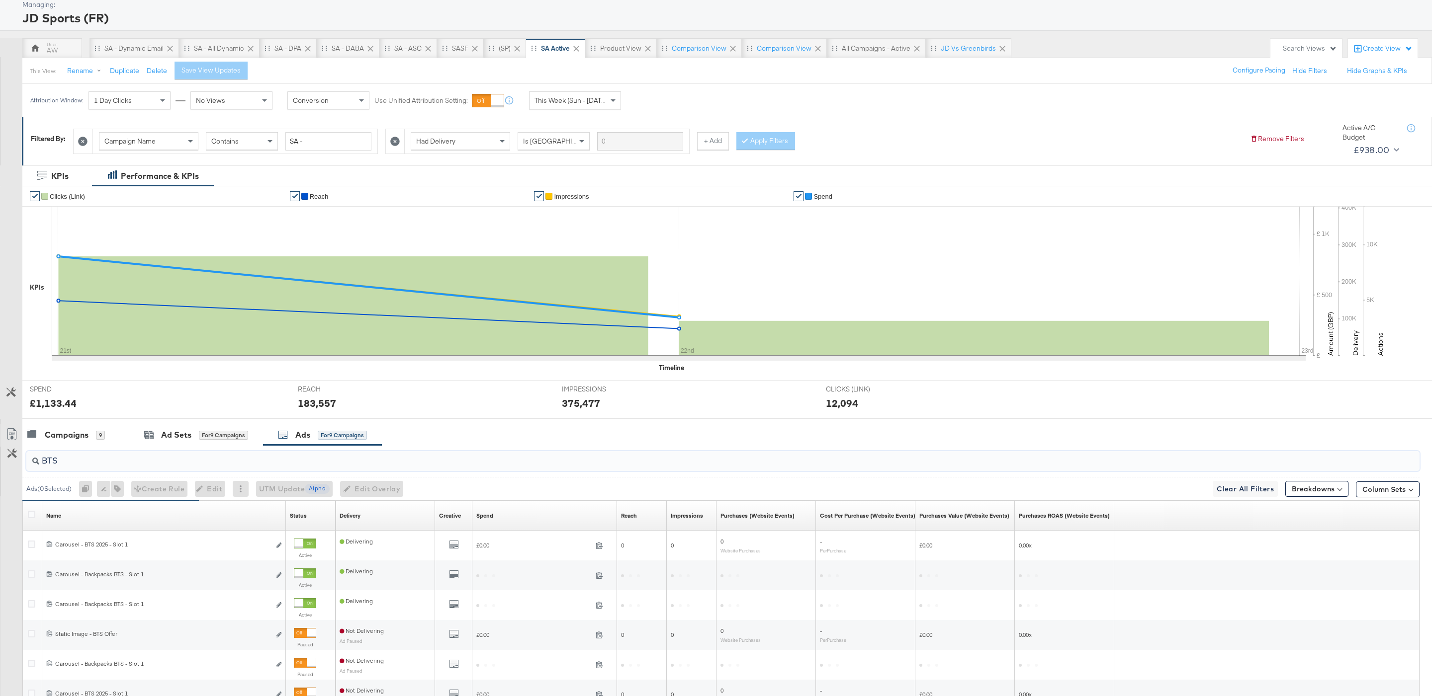
type input "BTS"
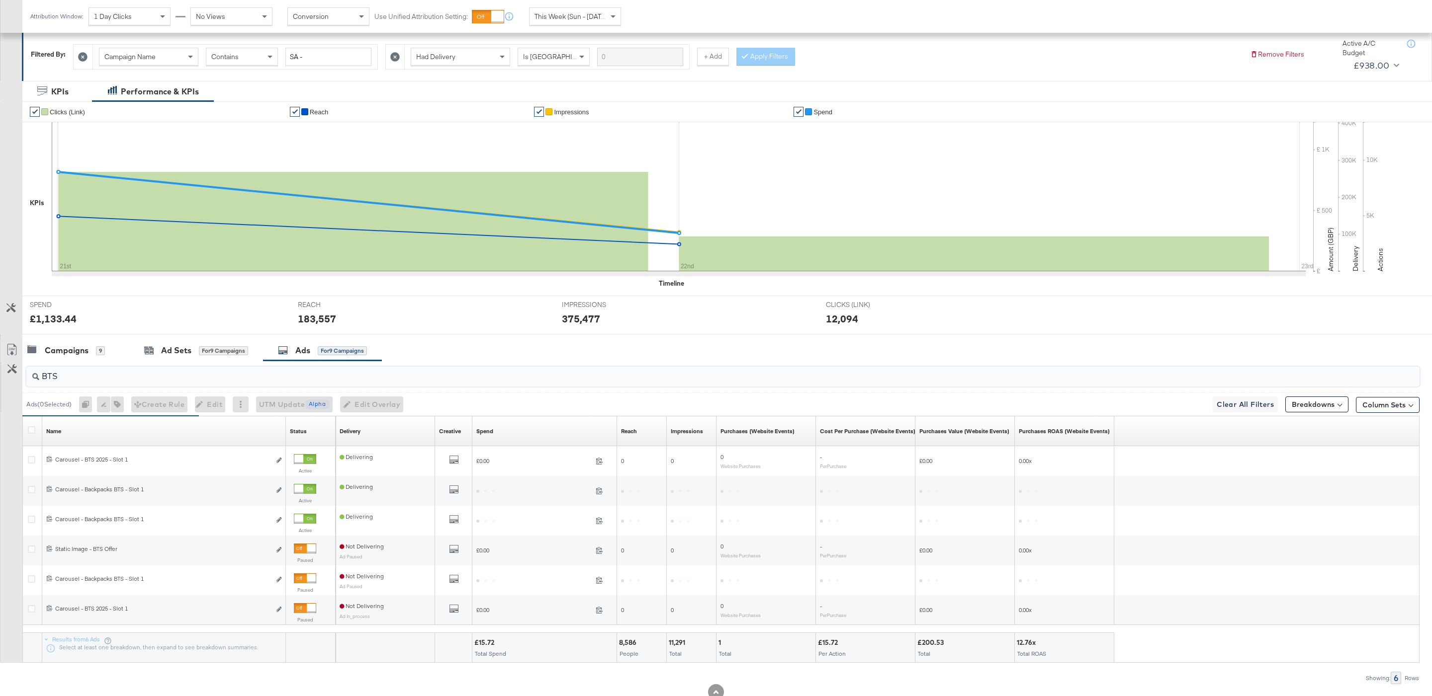
scroll to position [152, 0]
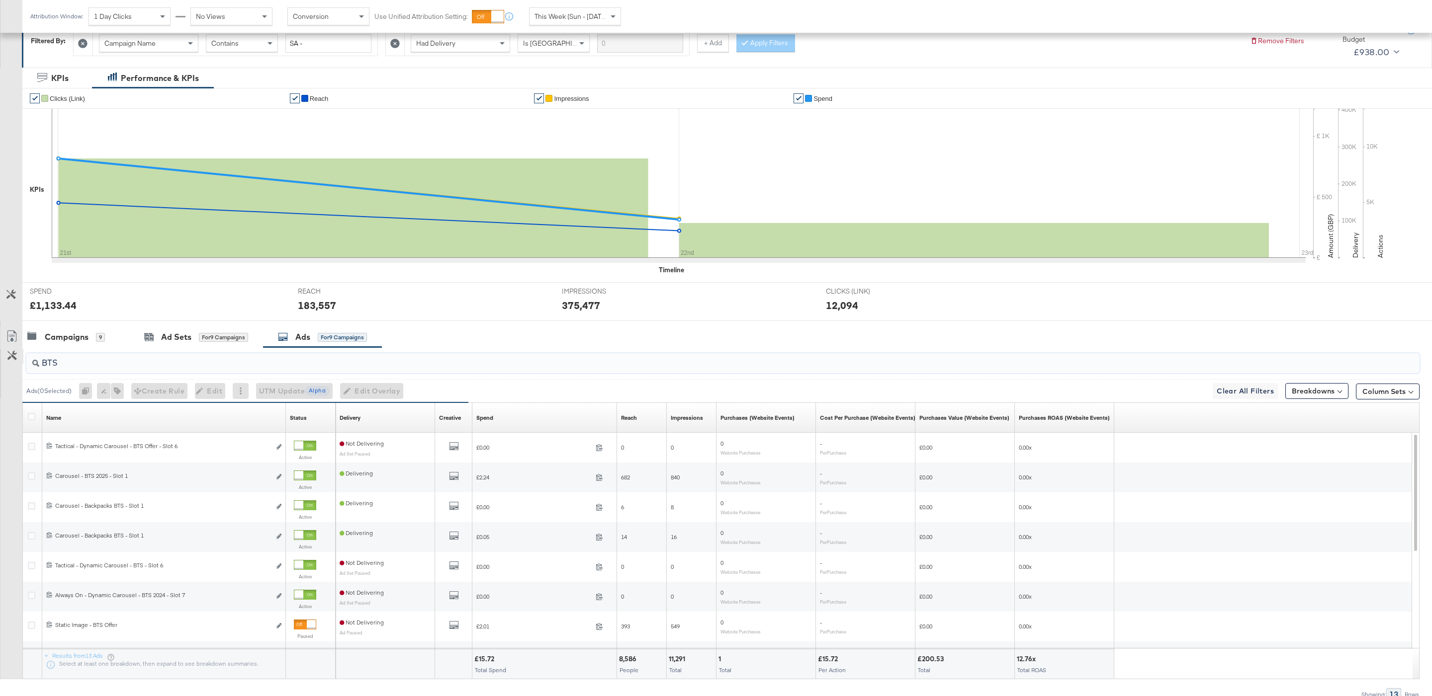
click at [10, 364] on button "Customize KPIs" at bounding box center [12, 356] width 22 height 15
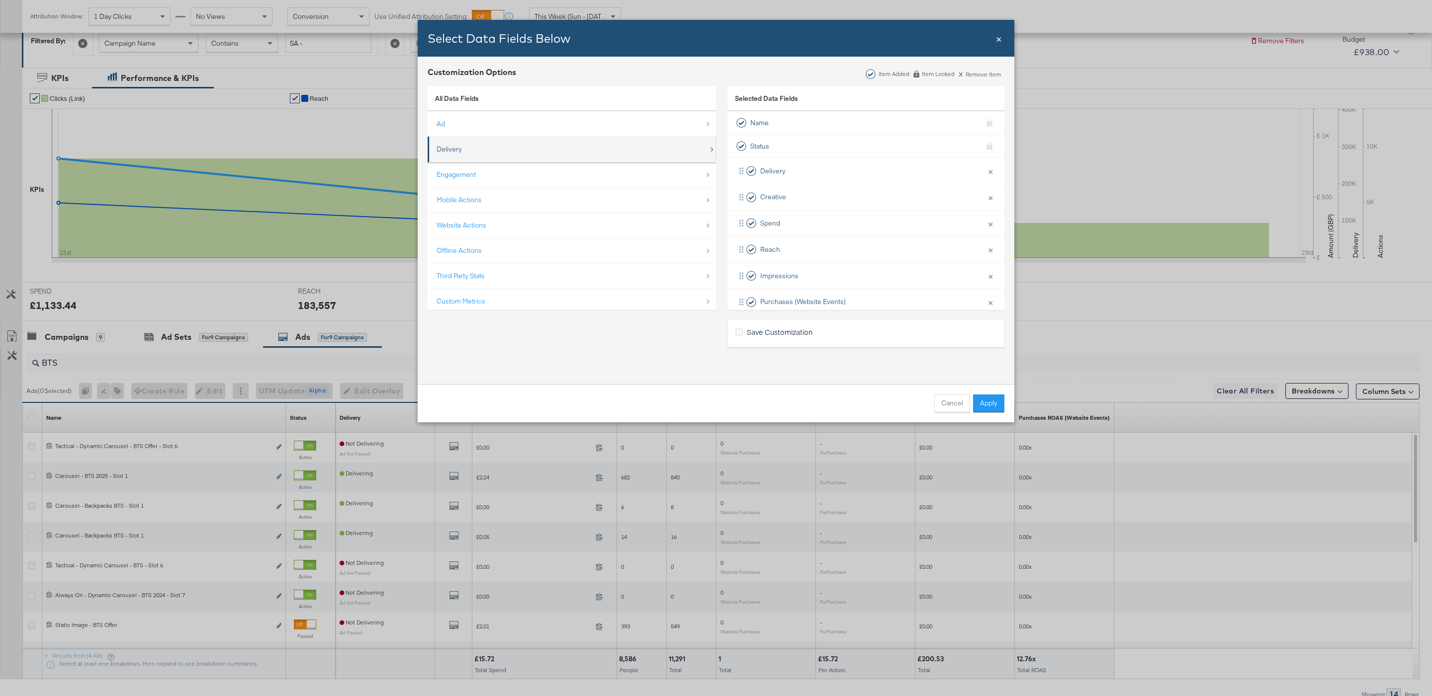
click at [500, 149] on div "Delivery" at bounding box center [572, 149] width 272 height 20
click at [456, 98] on link "All Data Fields" at bounding box center [457, 98] width 44 height 9
click at [473, 129] on div "Delivery" at bounding box center [572, 135] width 272 height 20
click at [450, 92] on div "All Data Fields » Delivery" at bounding box center [572, 98] width 288 height 25
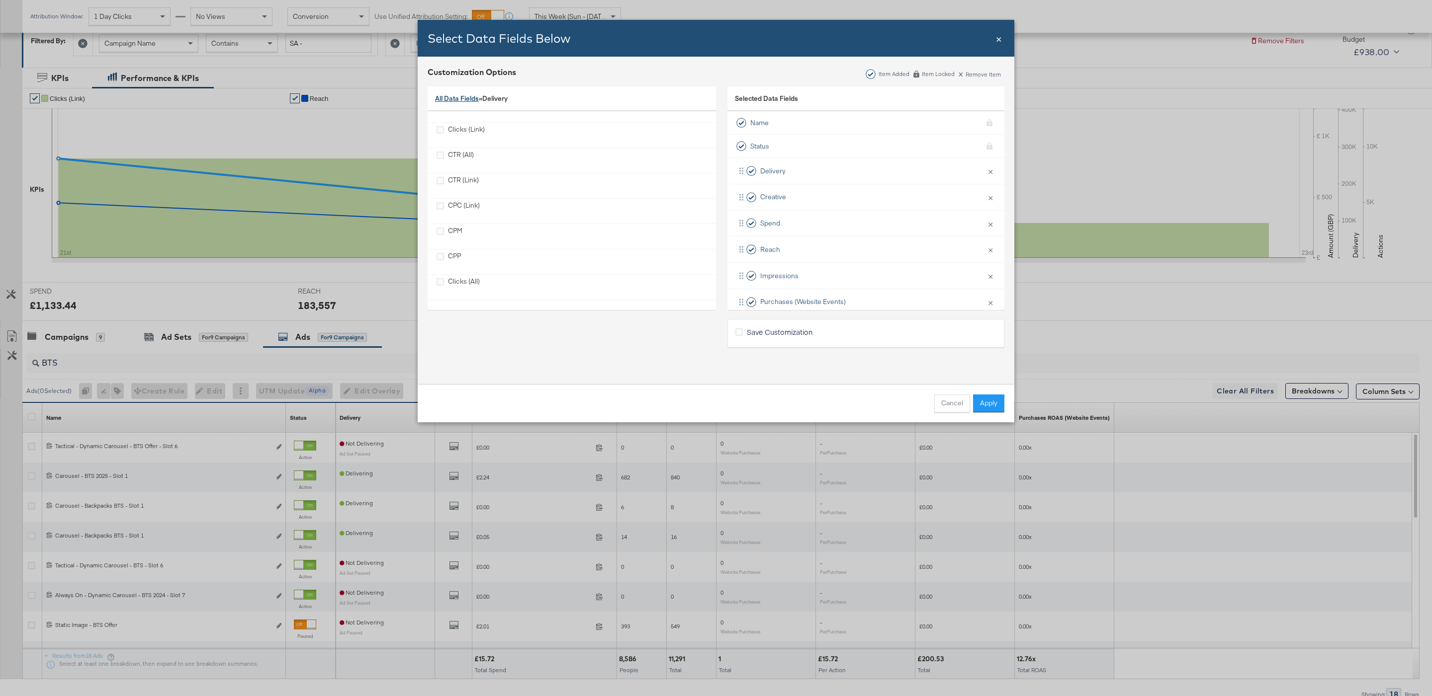
click at [454, 98] on link "All Data Fields" at bounding box center [457, 98] width 44 height 9
click at [496, 126] on div "Ad" at bounding box center [572, 124] width 272 height 20
click at [501, 221] on div "Ad Campaign Name" at bounding box center [478, 224] width 61 height 20
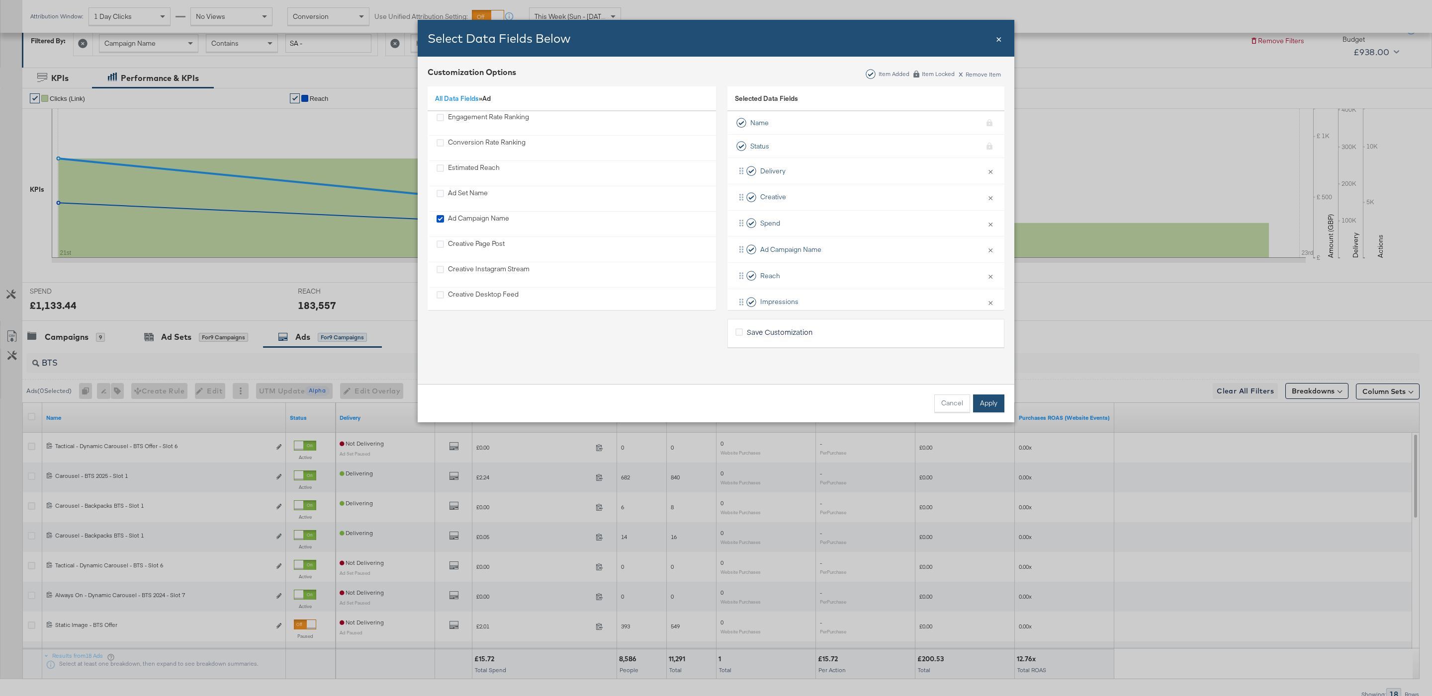
click at [981, 398] on button "Apply" at bounding box center [988, 404] width 31 height 18
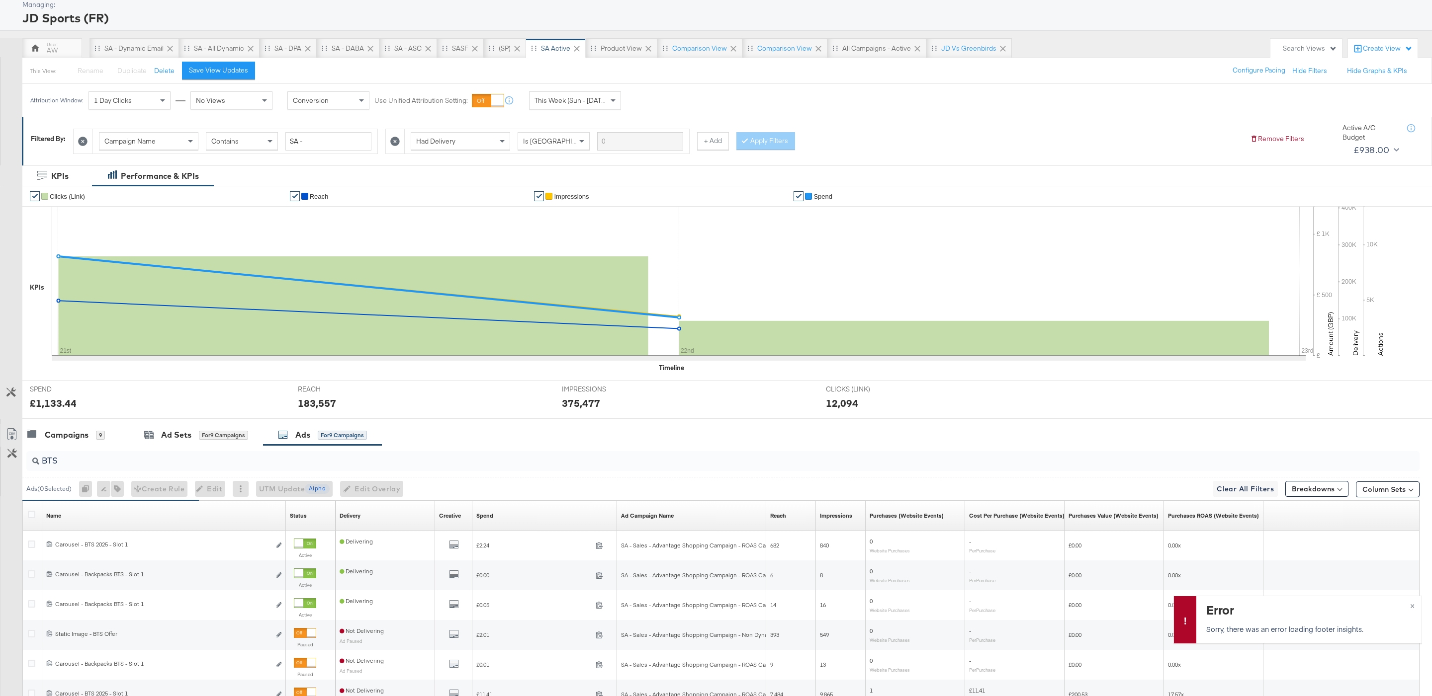
scroll to position [173, 0]
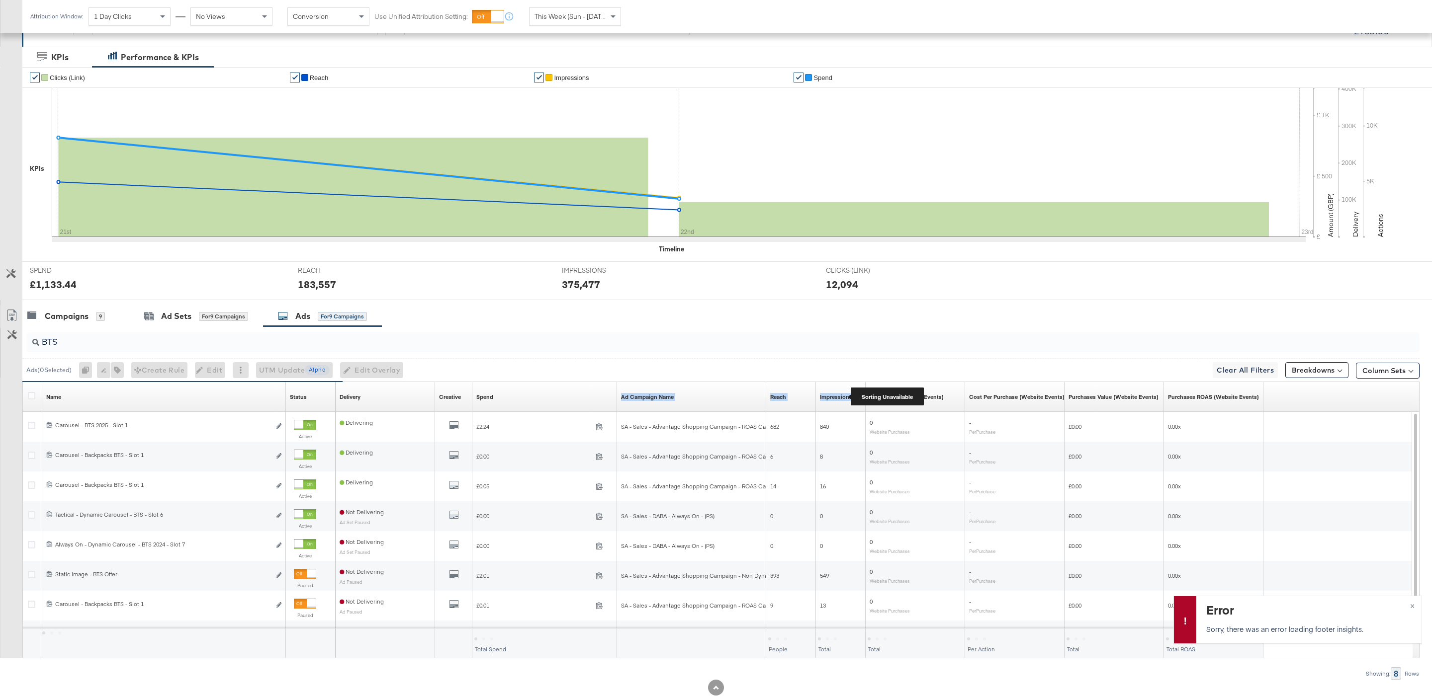
drag, startPoint x: 763, startPoint y: 398, endPoint x: 852, endPoint y: 397, distance: 88.5
click at [852, 397] on div "Delivery Sorting Unavailable Creative Sorting Unavailable Spend Sorting Unavail…" at bounding box center [800, 397] width 928 height 30
drag, startPoint x: 764, startPoint y: 394, endPoint x: 854, endPoint y: 394, distance: 89.5
click at [854, 394] on div "Delivery Sorting Unavailable Creative Sorting Unavailable Spend Sorting Unavail…" at bounding box center [800, 397] width 928 height 30
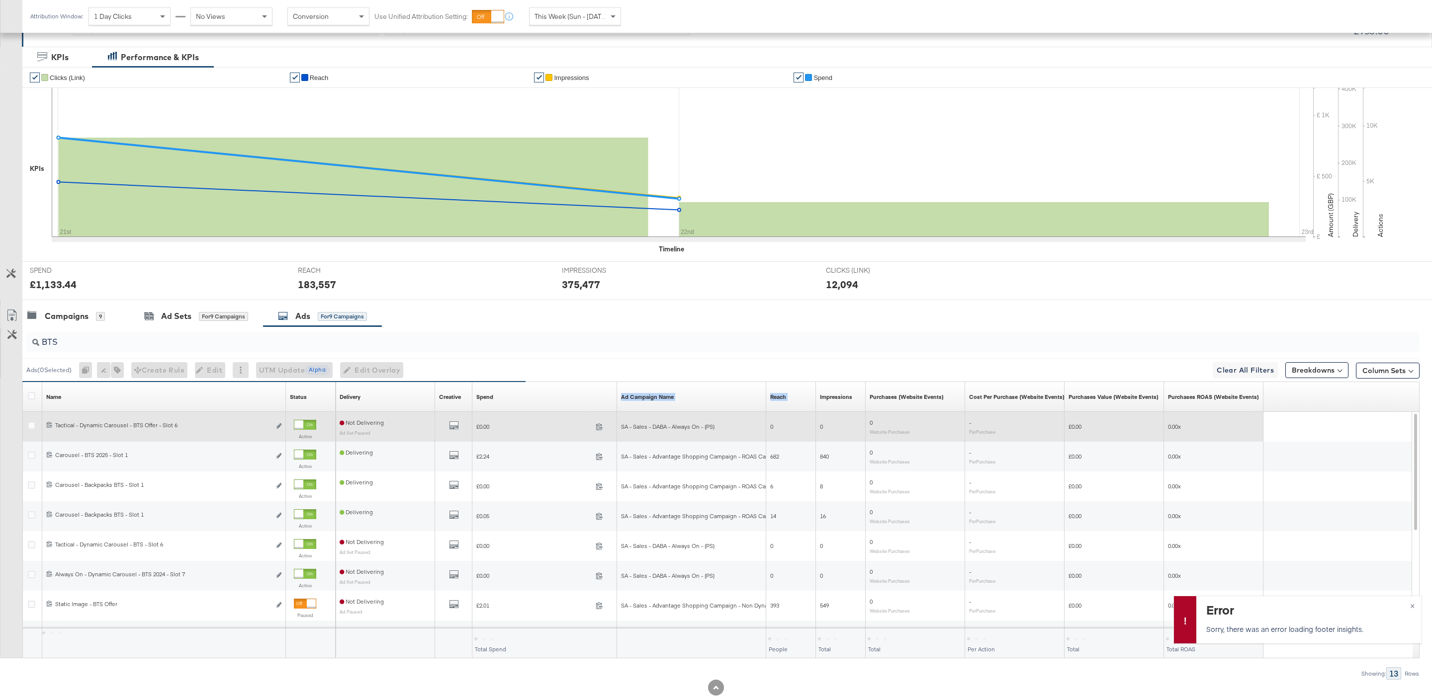
click at [300, 428] on div at bounding box center [298, 425] width 9 height 9
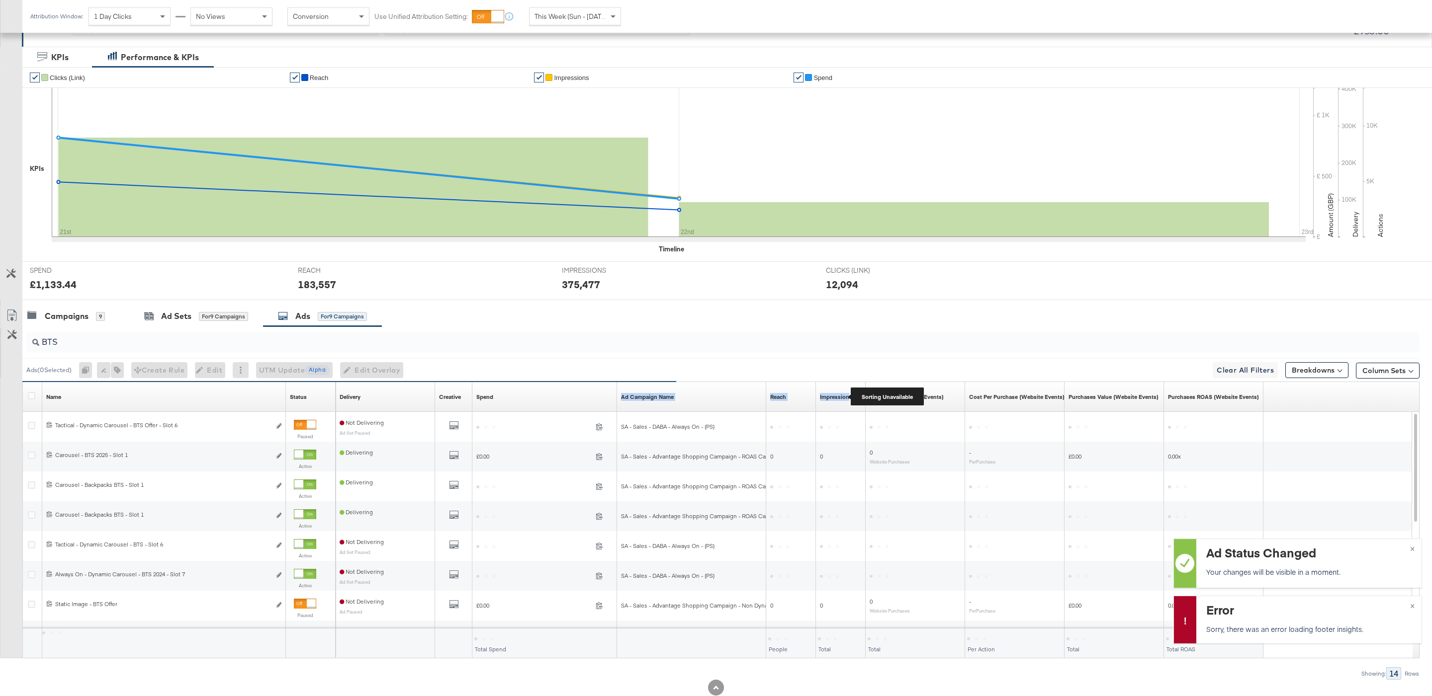
drag, startPoint x: 764, startPoint y: 398, endPoint x: 849, endPoint y: 398, distance: 85.5
click at [850, 398] on div "Delivery Sorting Unavailable Creative Sorting Unavailable Spend Sorting Unavail…" at bounding box center [800, 397] width 928 height 30
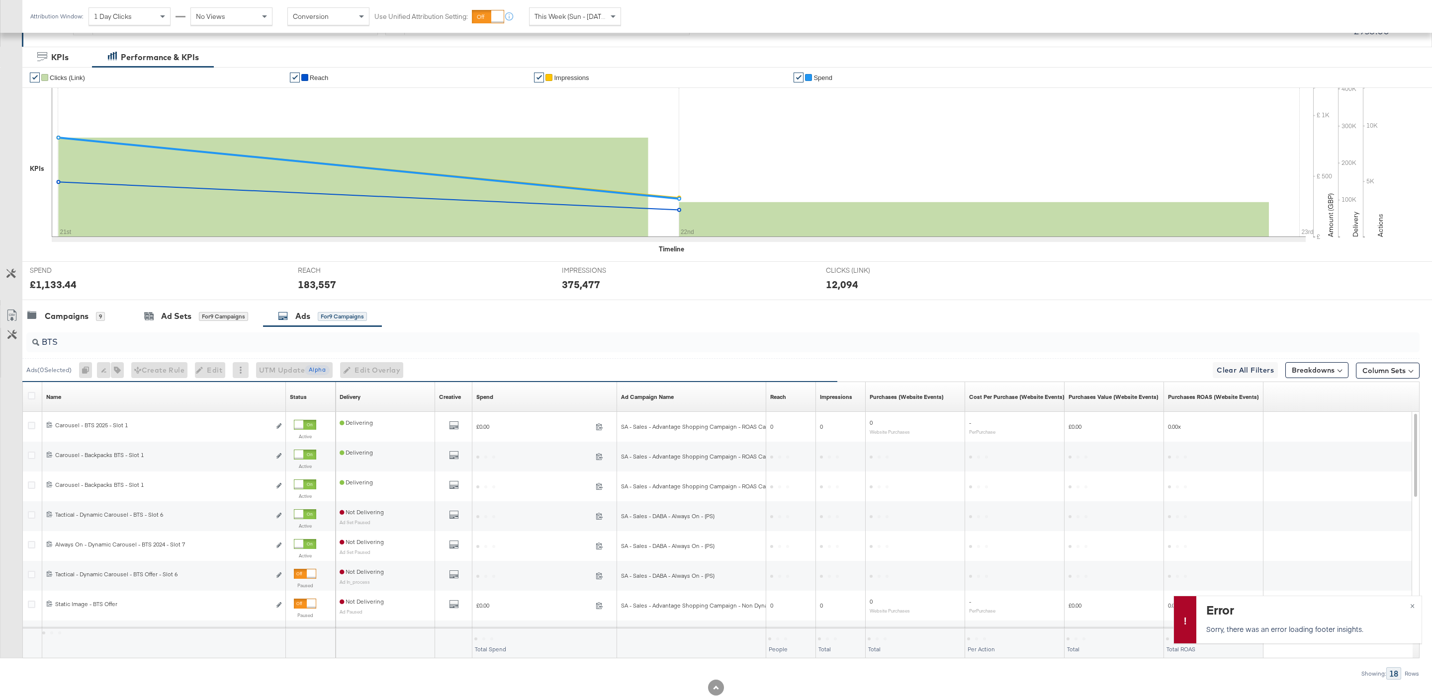
click at [762, 395] on div "Ad Campaign Name Sorting Unavailable" at bounding box center [691, 397] width 149 height 16
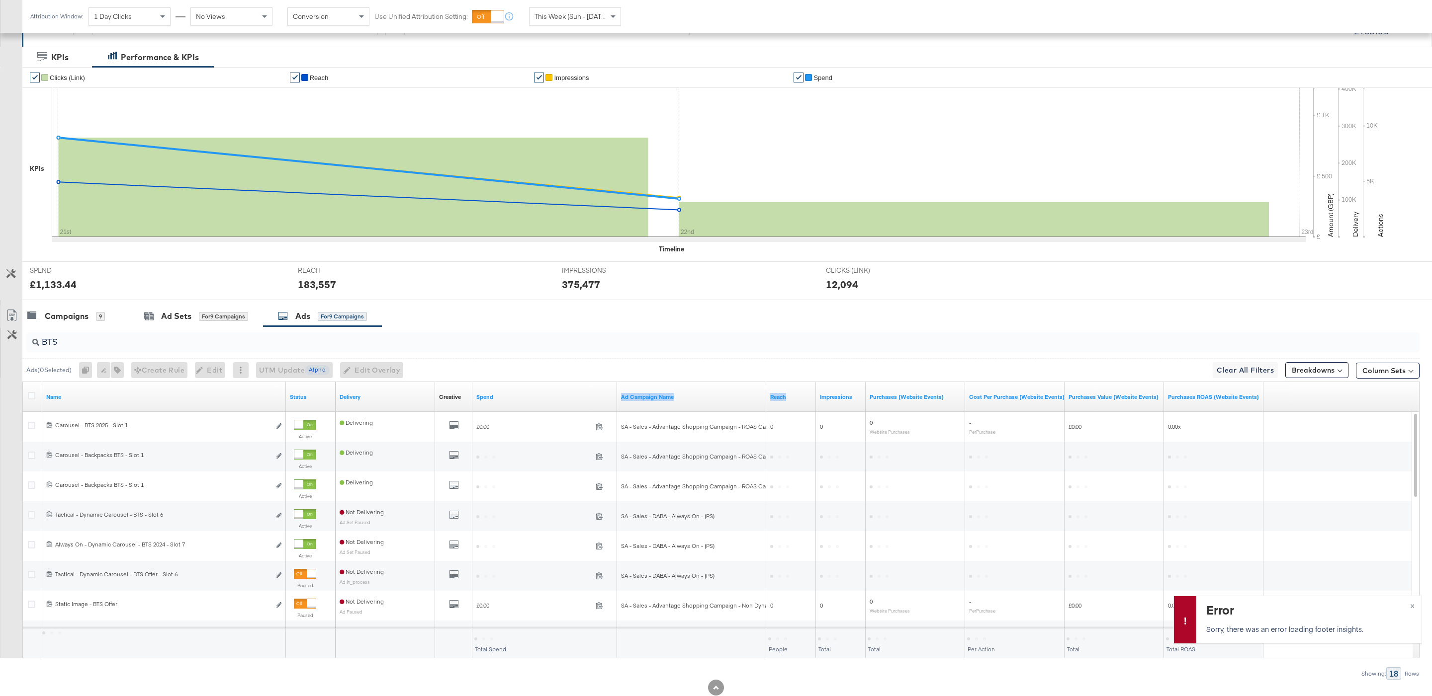
drag, startPoint x: 764, startPoint y: 393, endPoint x: 847, endPoint y: 390, distance: 83.1
click at [847, 393] on div "Delivery Creative Sorting Unavailable Spend Ad Campaign Name Reach Impressions …" at bounding box center [800, 397] width 928 height 30
click at [764, 396] on div at bounding box center [765, 397] width 2 height 30
drag, startPoint x: 763, startPoint y: 395, endPoint x: 922, endPoint y: 395, distance: 158.6
click at [922, 395] on div "Delivery Creative Sorting Unavailable Spend Ad Campaign Name Reach Impressions …" at bounding box center [800, 397] width 928 height 30
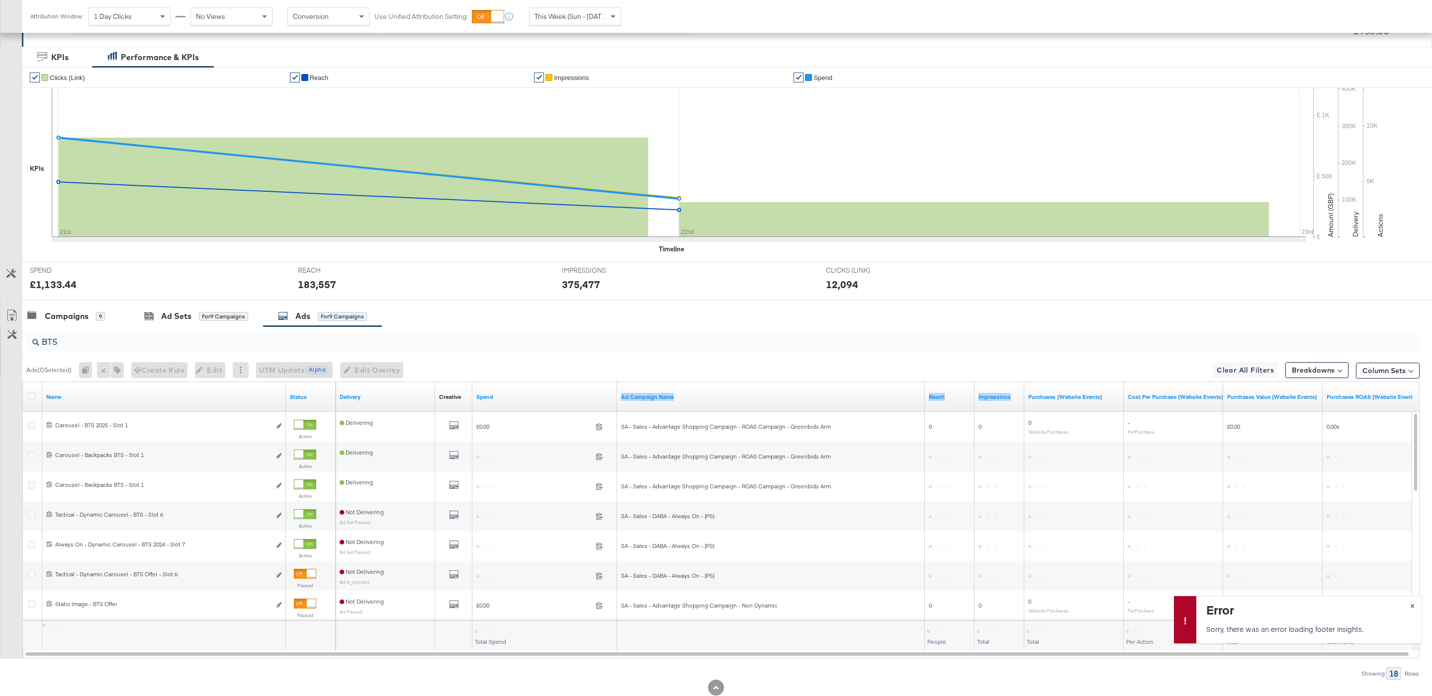
click at [1411, 608] on span "×" at bounding box center [1412, 605] width 4 height 11
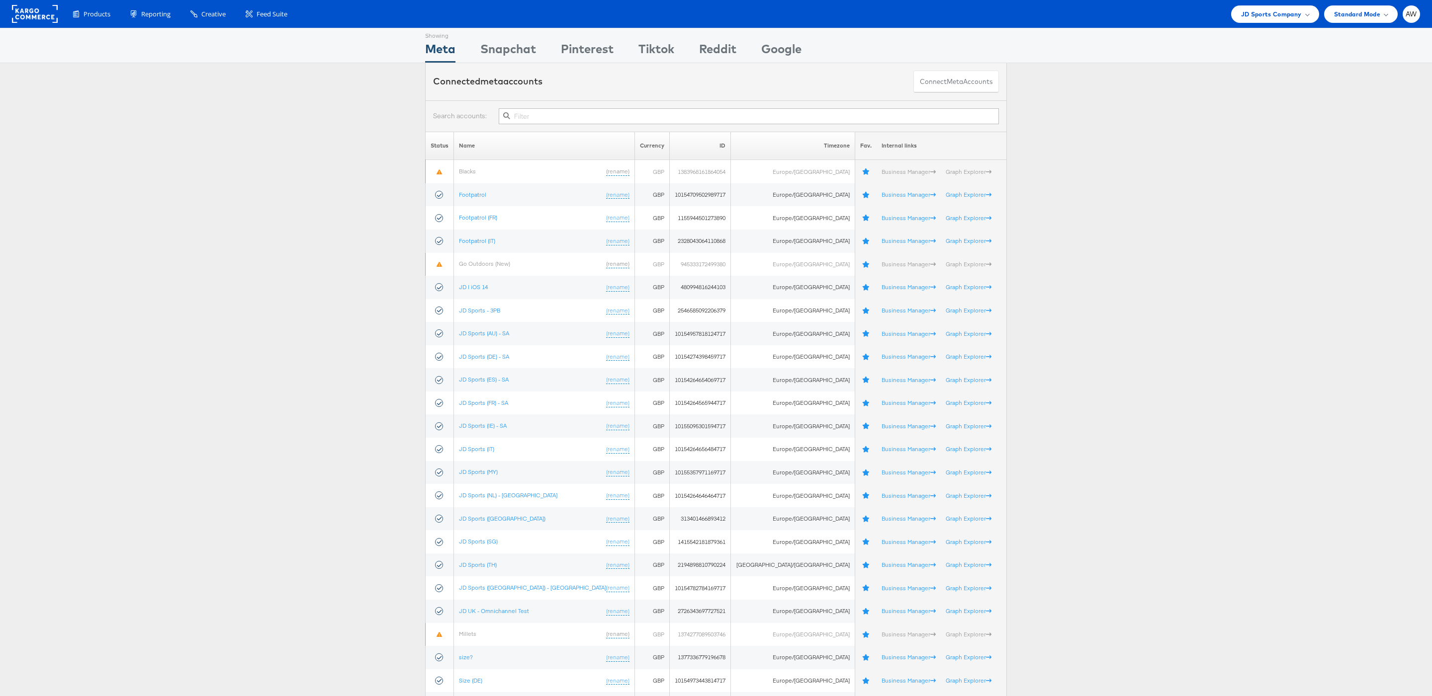
click at [583, 124] on input "text" at bounding box center [749, 116] width 500 height 16
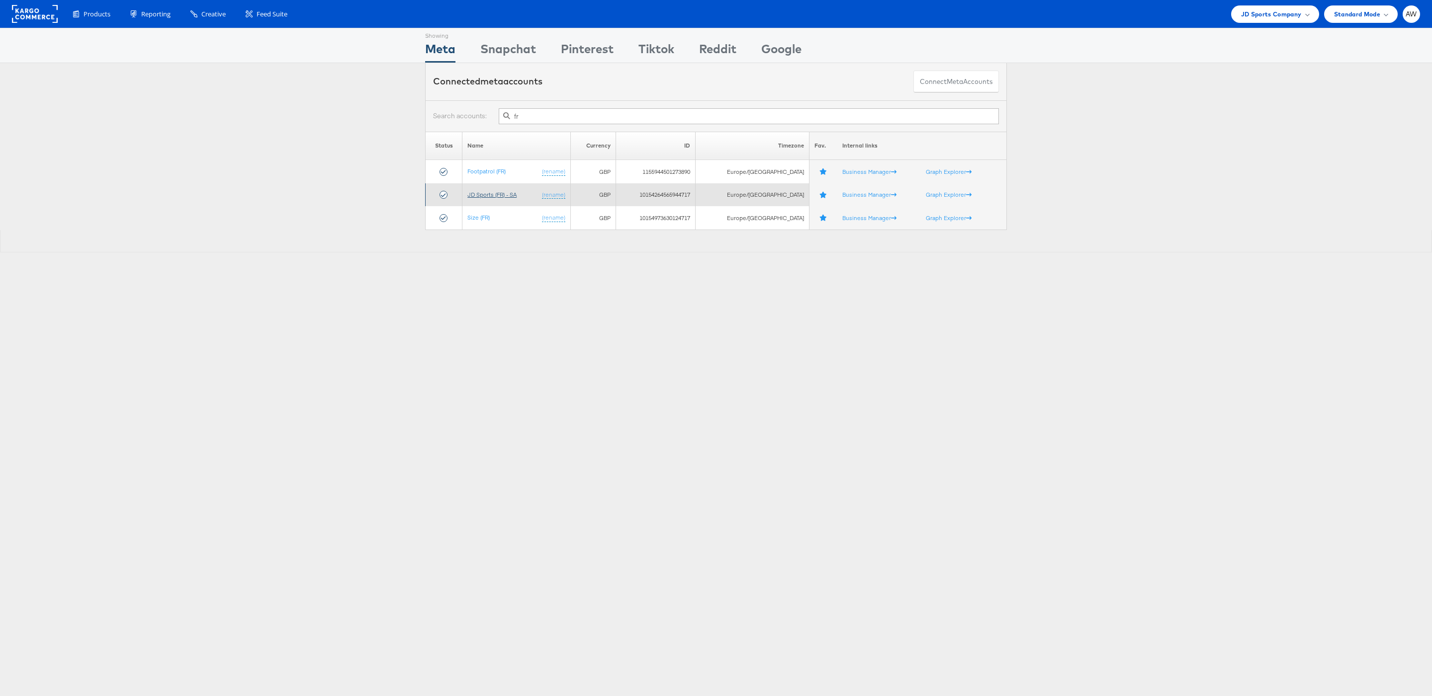
type input "fr"
click at [505, 196] on link "JD Sports (FR) - SA" at bounding box center [491, 194] width 49 height 7
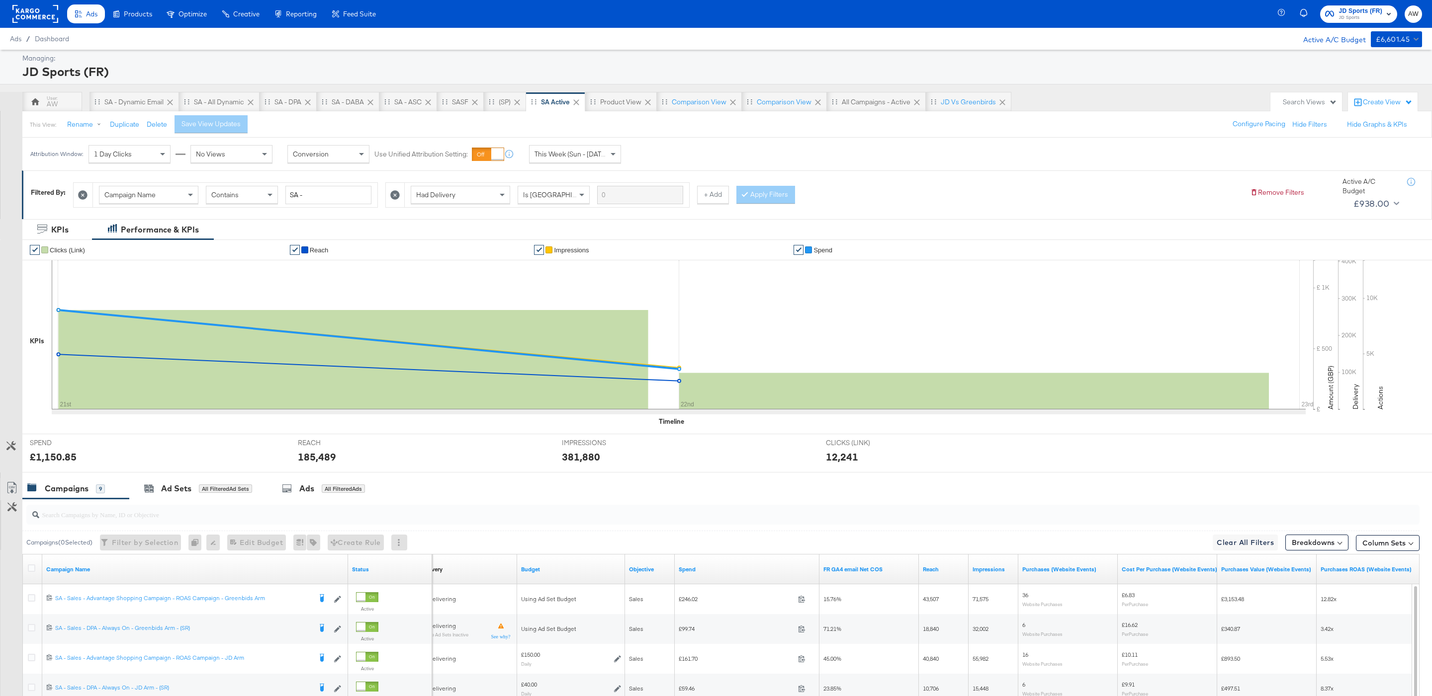
click at [88, 18] on div "Ads" at bounding box center [91, 13] width 11 height 9
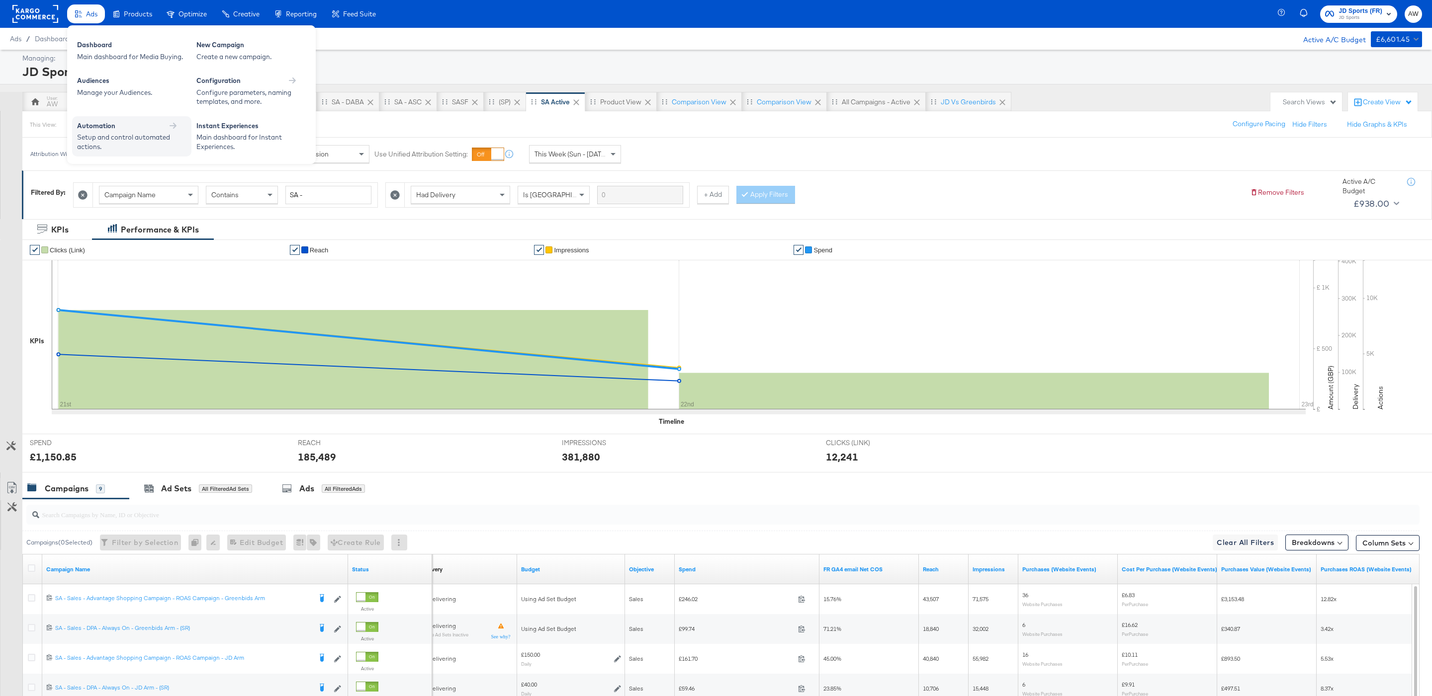
click at [101, 130] on div "Automation" at bounding box center [131, 127] width 109 height 12
click at [115, 76] on div "Manage your Facebook rules." at bounding box center [131, 74] width 109 height 9
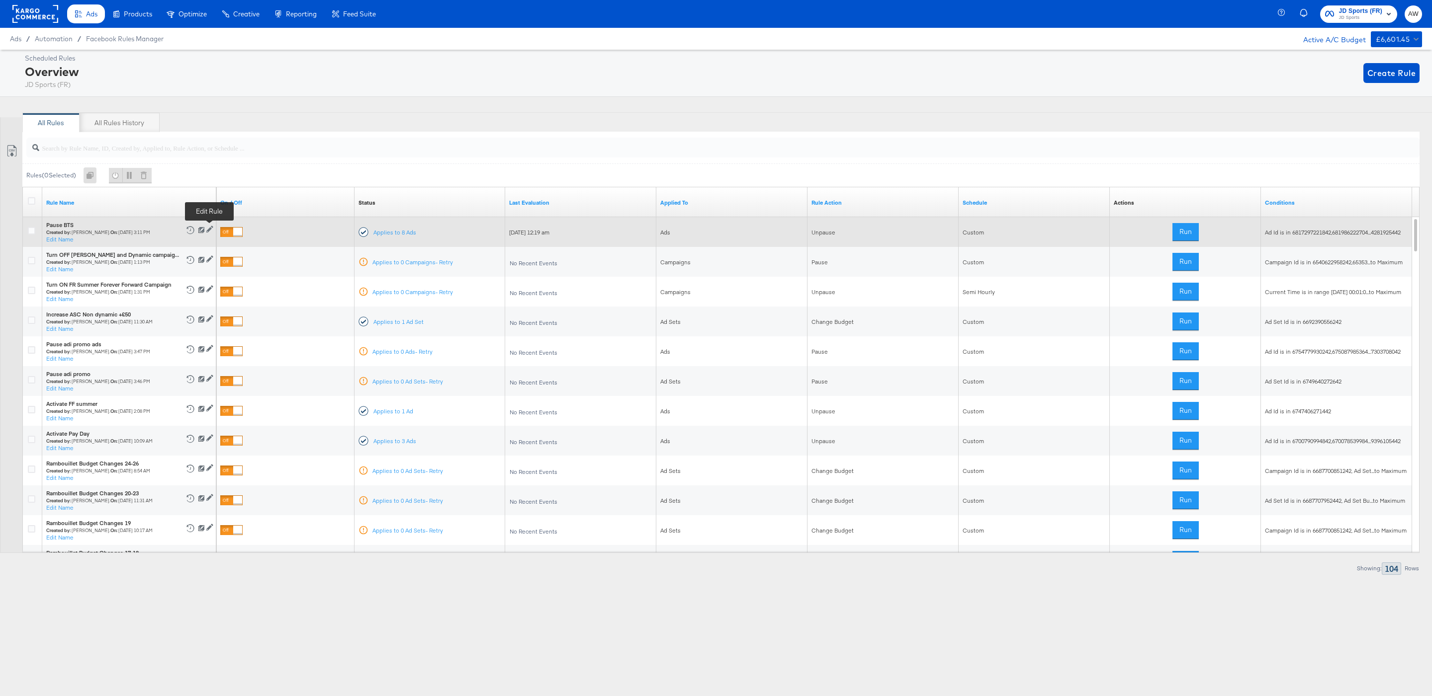
click at [211, 228] on icon at bounding box center [209, 229] width 7 height 7
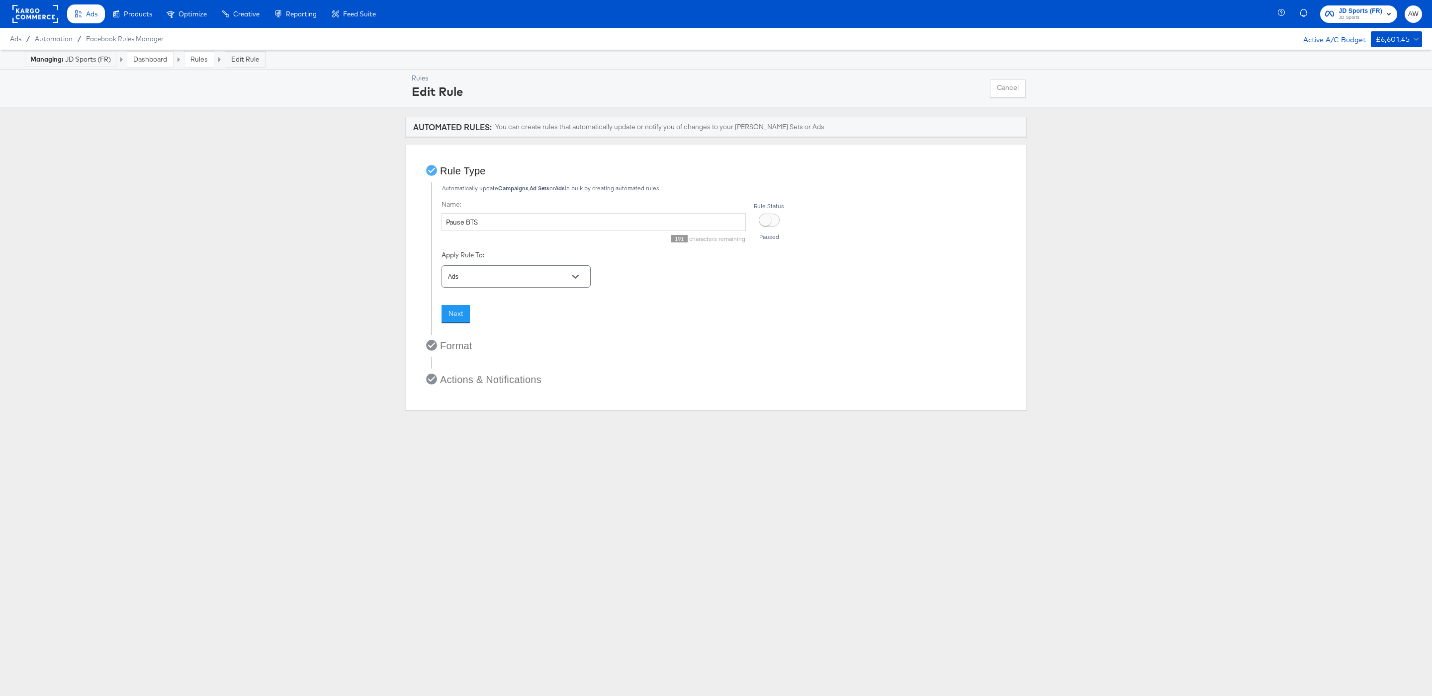
click at [462, 348] on span "Format" at bounding box center [455, 346] width 34 height 14
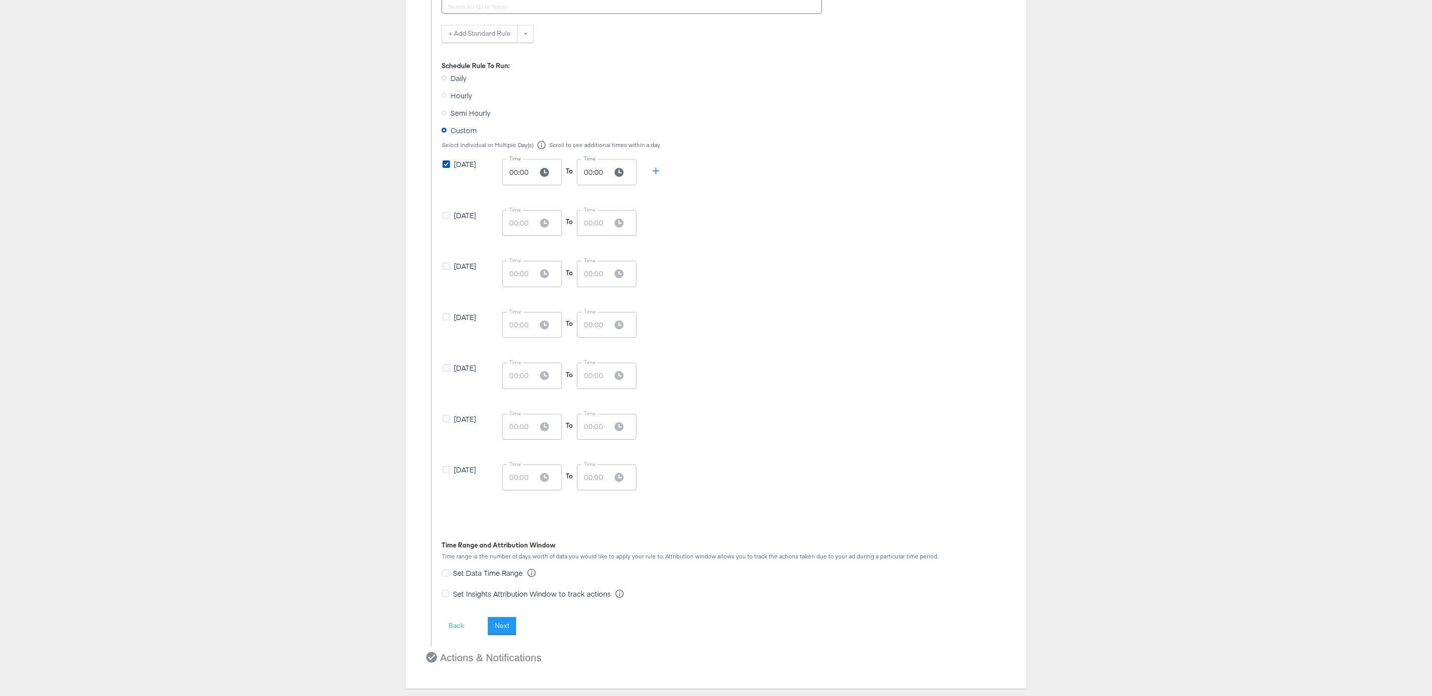
click at [501, 655] on span "Actions & Notifications" at bounding box center [489, 658] width 103 height 14
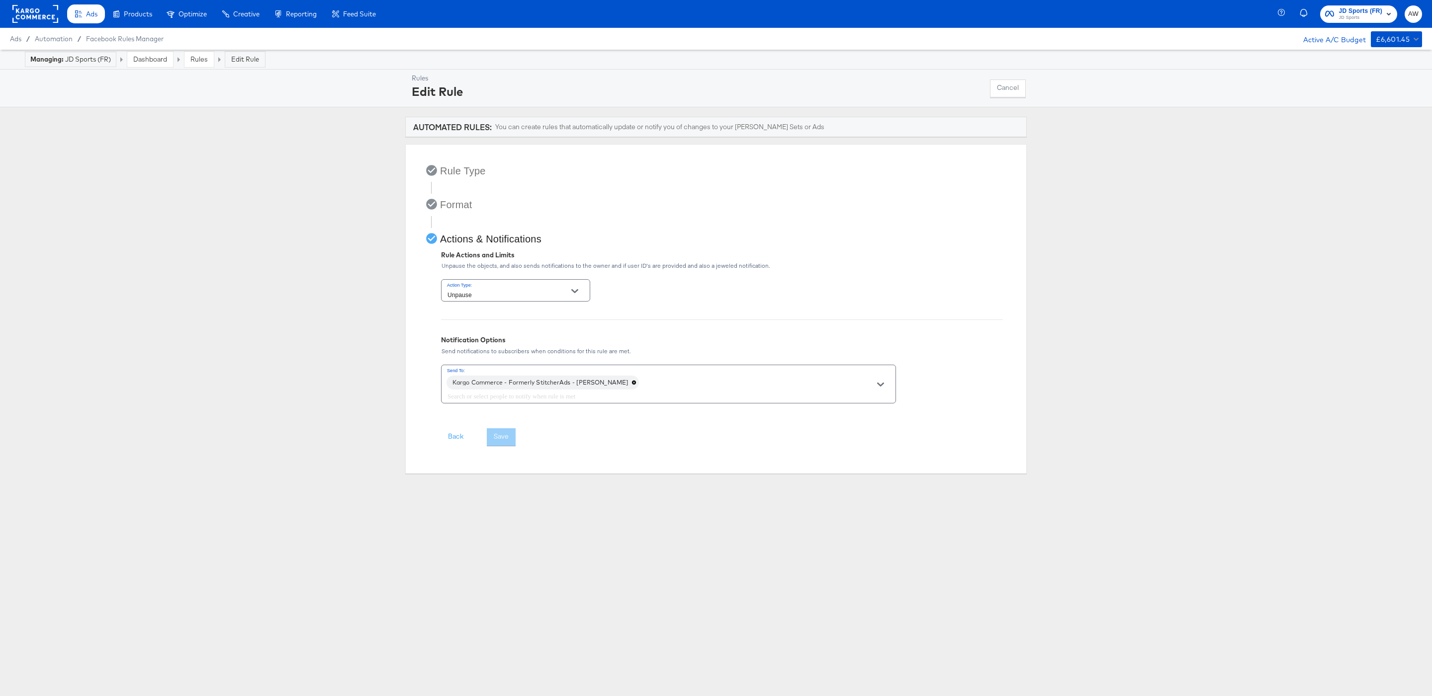
click at [444, 159] on div "Rule Type Format Actions & Notifications Rule Actions and Limits Unpause the ob…" at bounding box center [715, 309] width 605 height 314
click at [450, 172] on span "Rule Type" at bounding box center [462, 171] width 48 height 14
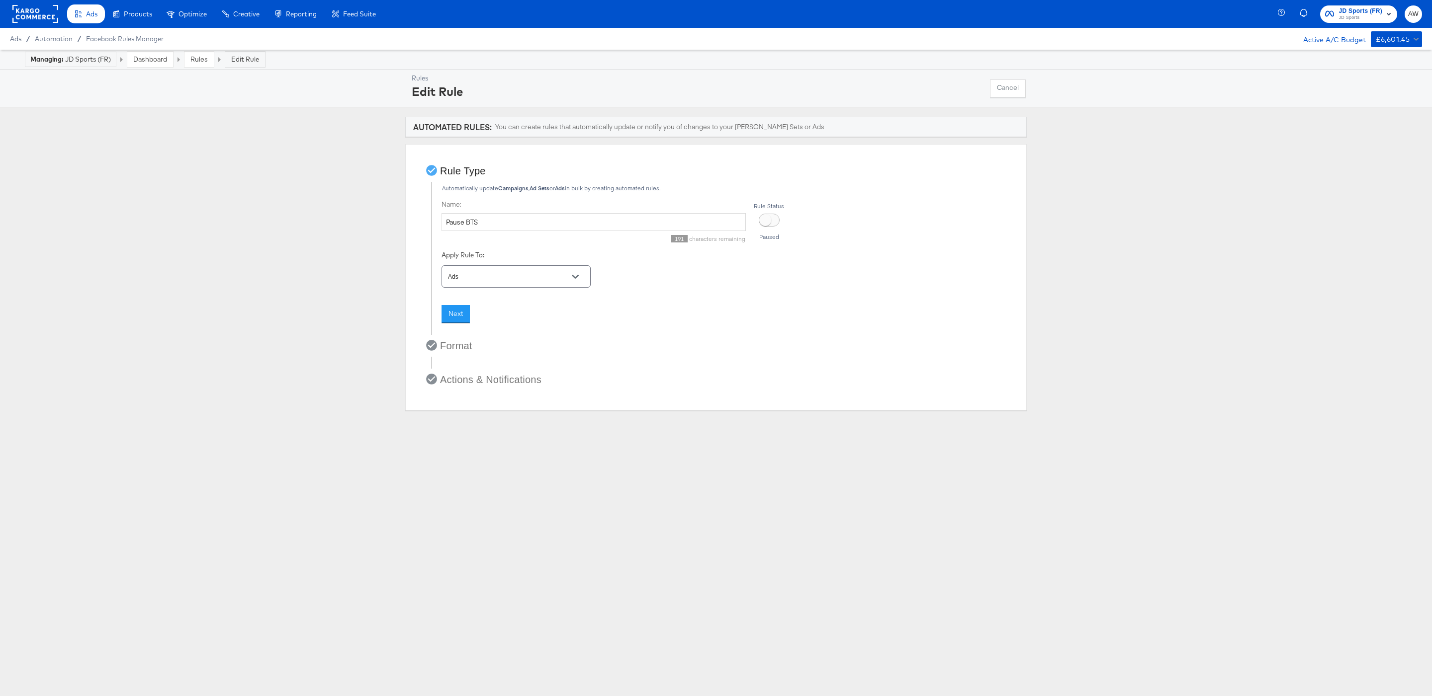
click at [450, 368] on span at bounding box center [719, 363] width 576 height 12
click at [446, 352] on span "Format" at bounding box center [455, 346] width 34 height 14
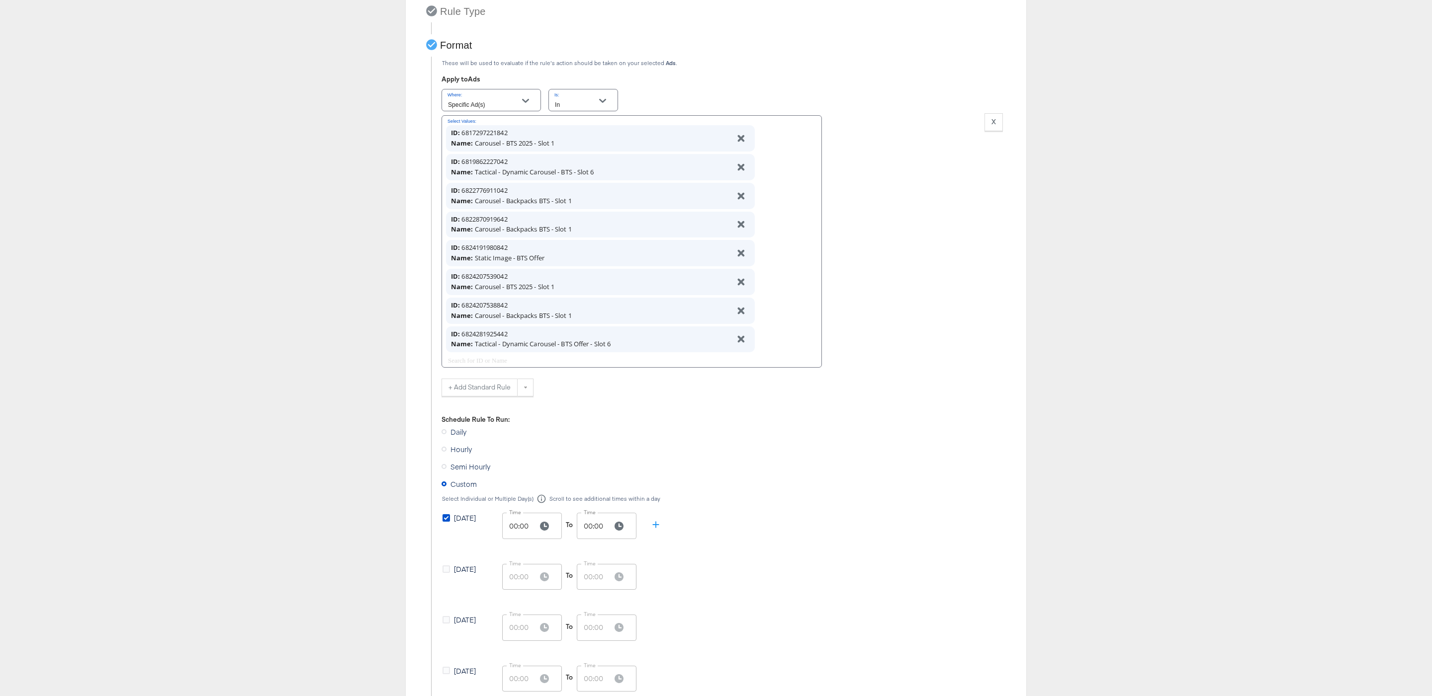
scroll to position [514, 0]
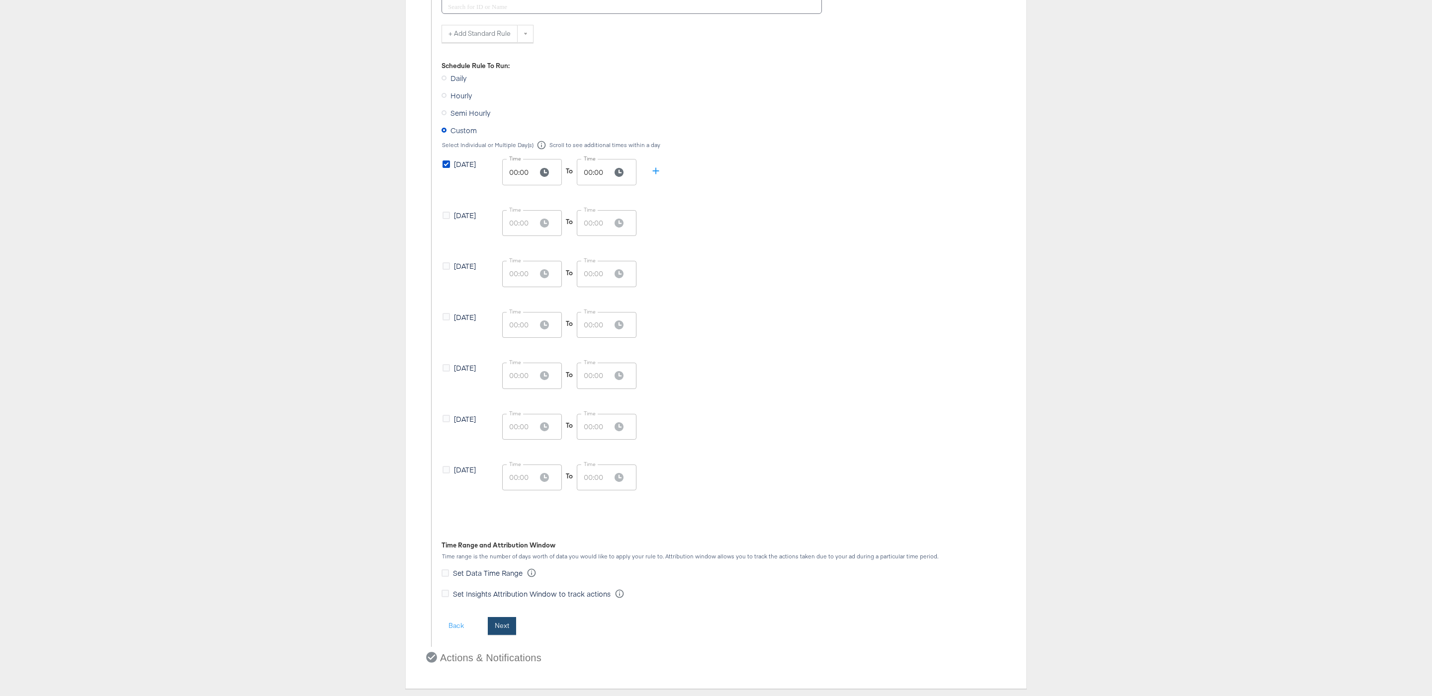
click at [498, 624] on button "Next" at bounding box center [502, 626] width 28 height 18
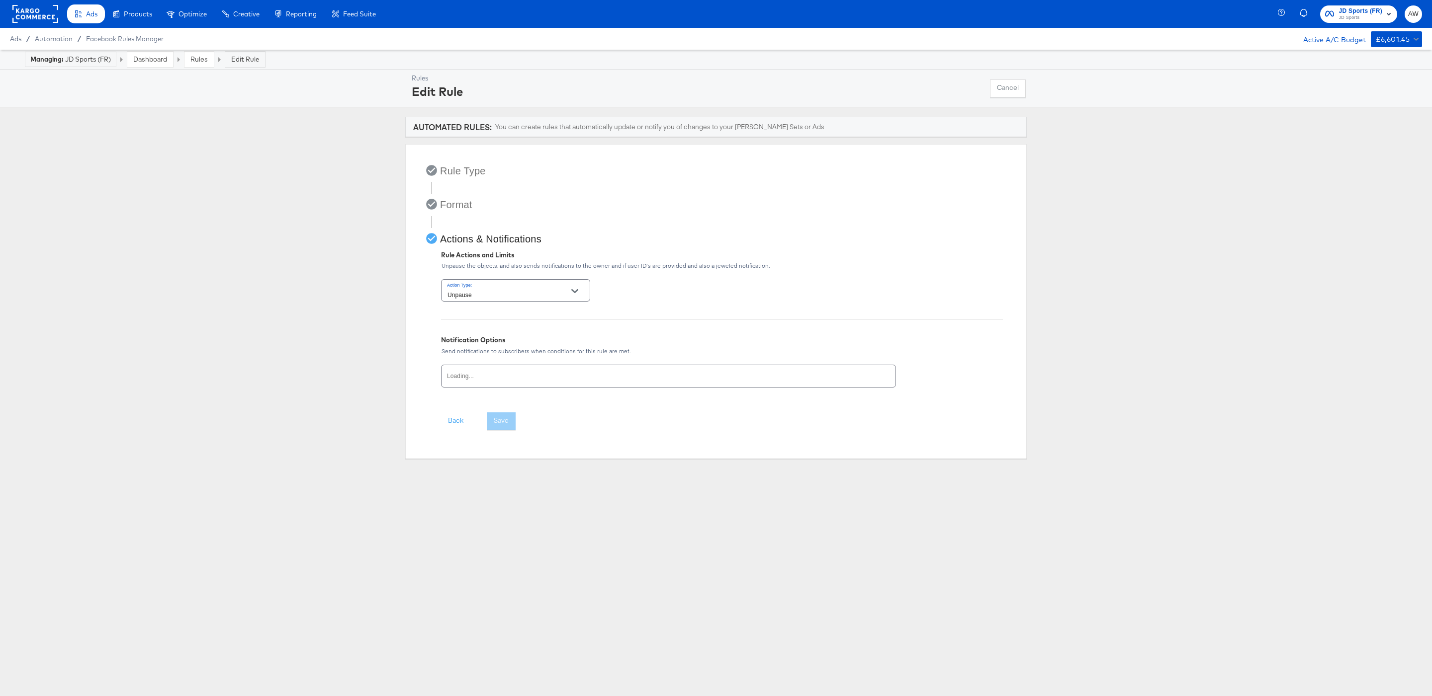
scroll to position [0, 0]
click at [486, 294] on input "Unpause" at bounding box center [507, 294] width 125 height 11
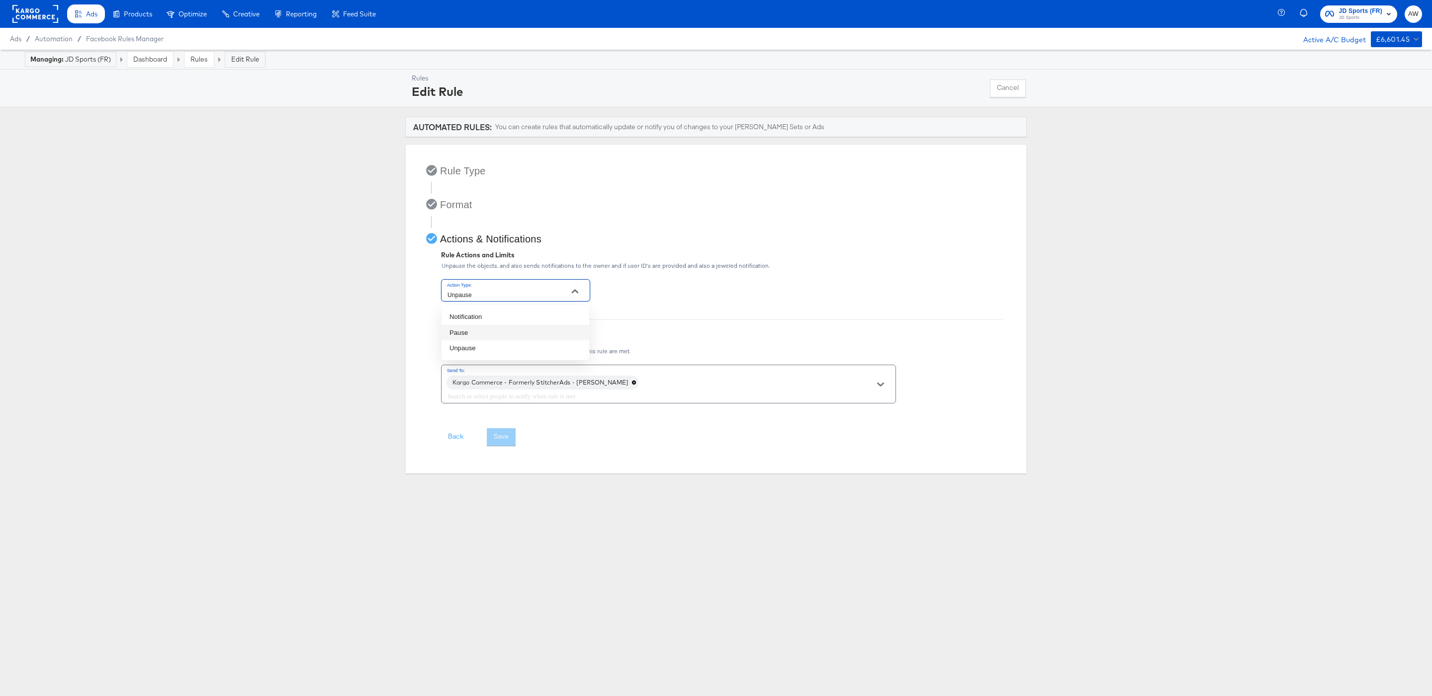
click at [493, 327] on li "Pause" at bounding box center [515, 333] width 148 height 16
type input "Pause"
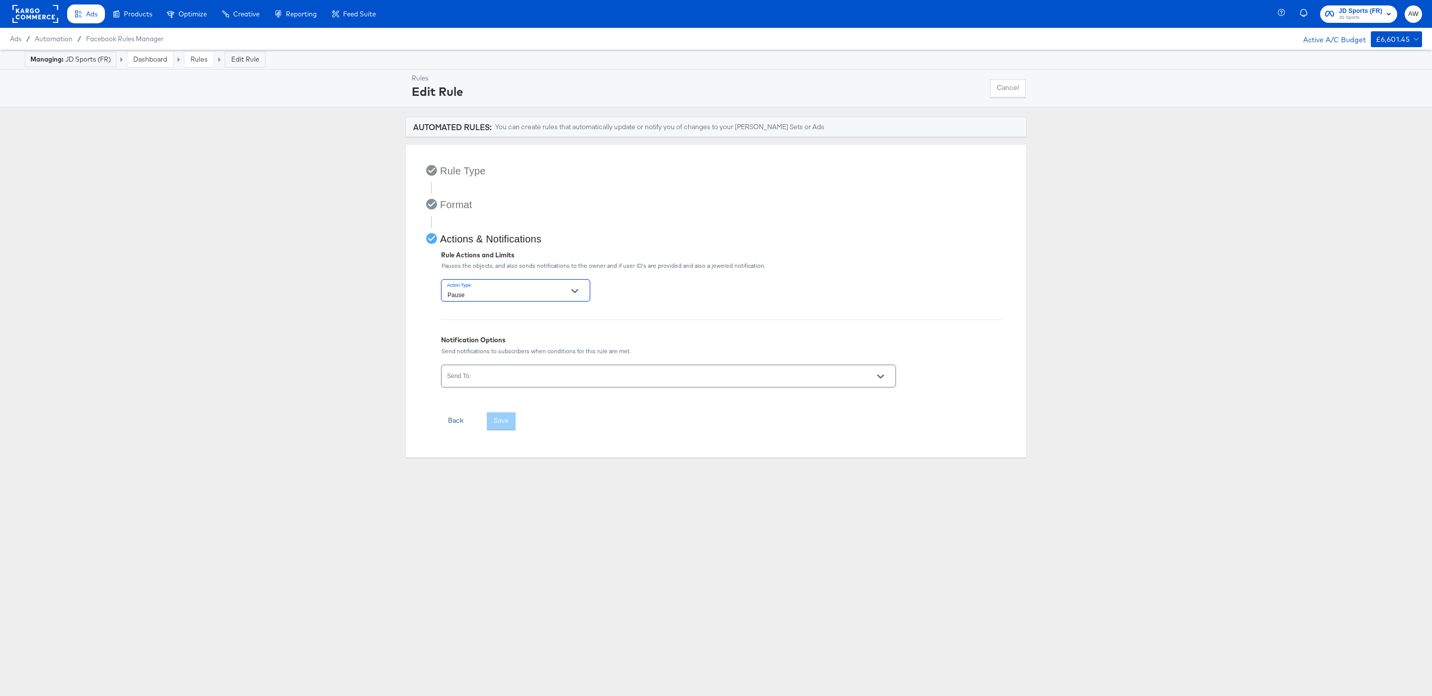
click at [451, 425] on button "Back" at bounding box center [455, 422] width 29 height 18
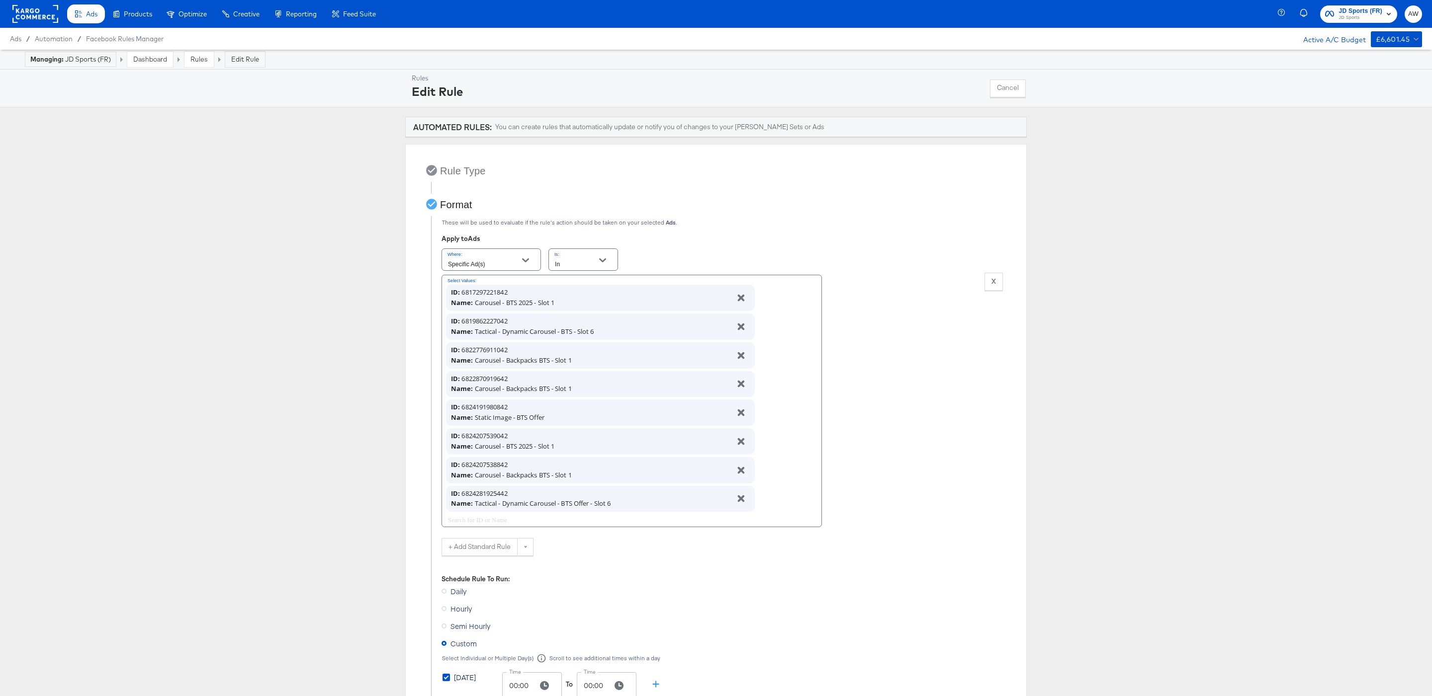
click at [39, 13] on rect at bounding box center [35, 14] width 46 height 18
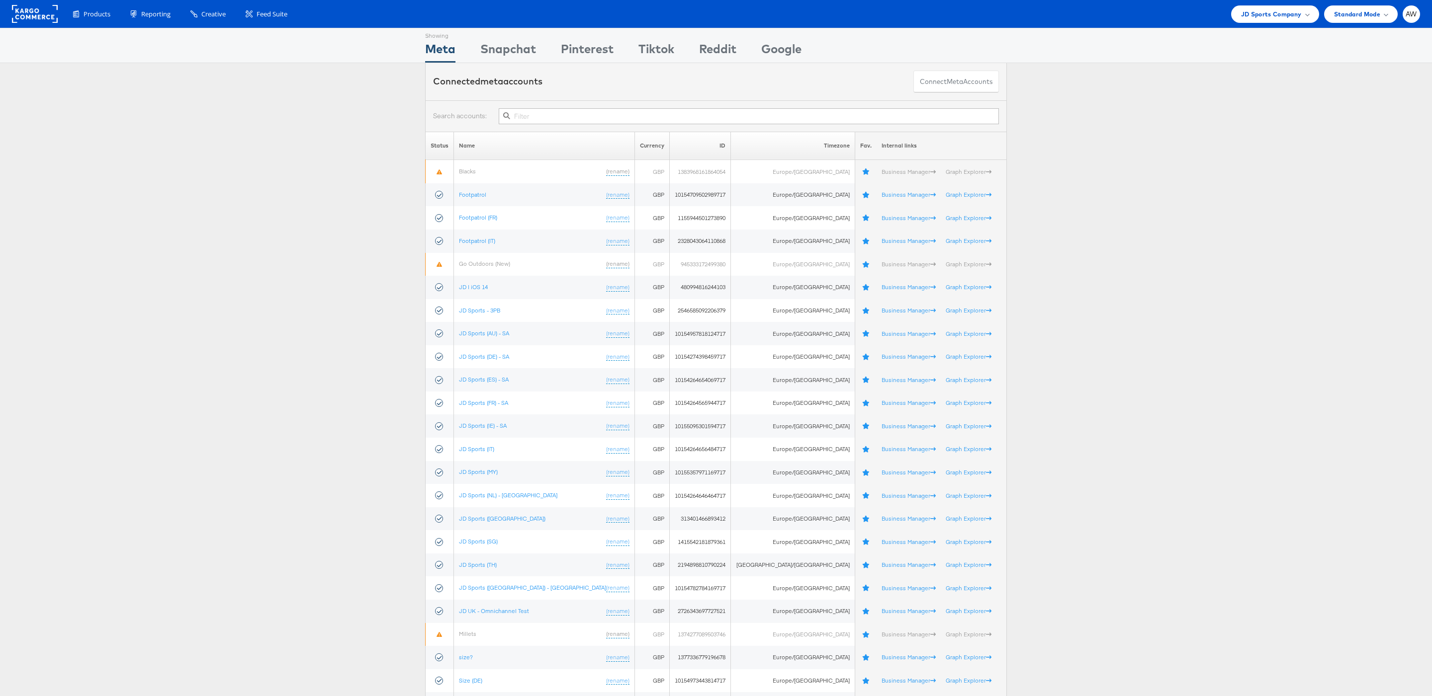
click at [554, 124] on input "text" at bounding box center [749, 116] width 500 height 16
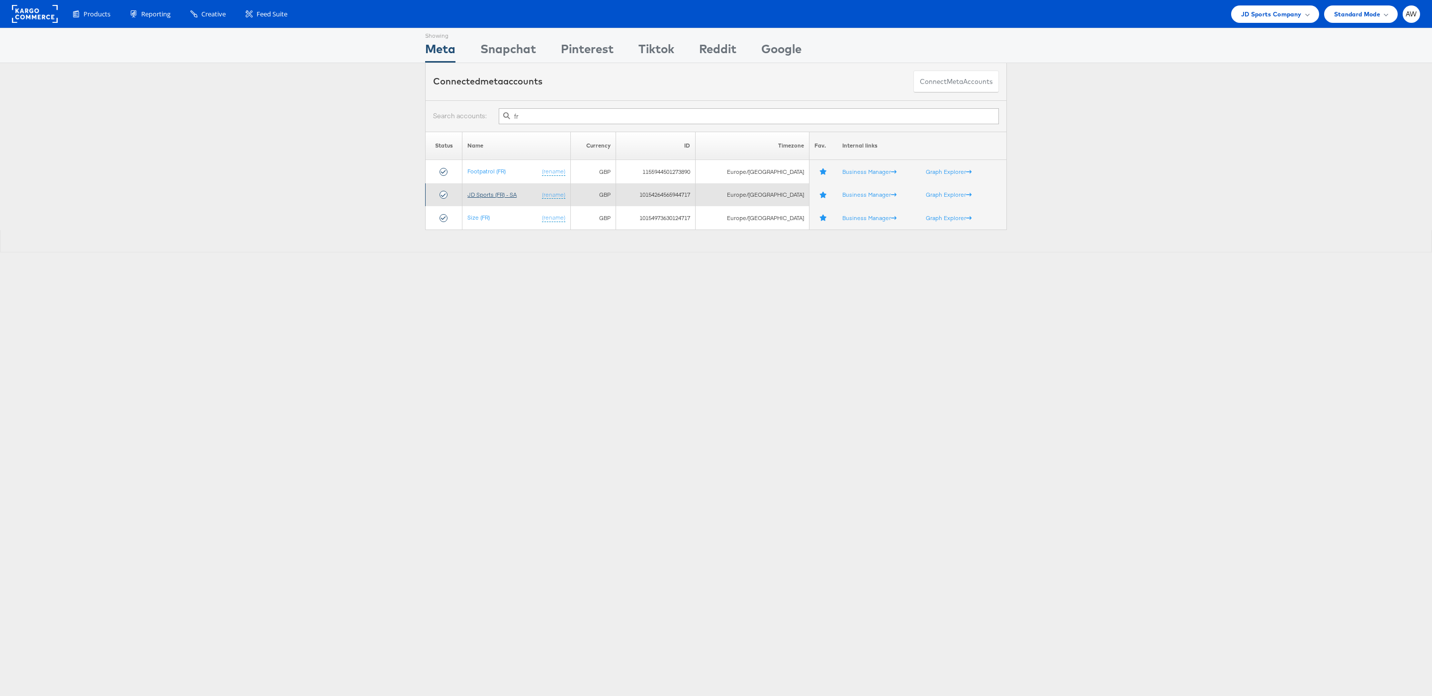
type input "fr"
click at [496, 194] on link "JD Sports (FR) - SA" at bounding box center [491, 194] width 49 height 7
